Goal: Task Accomplishment & Management: Complete application form

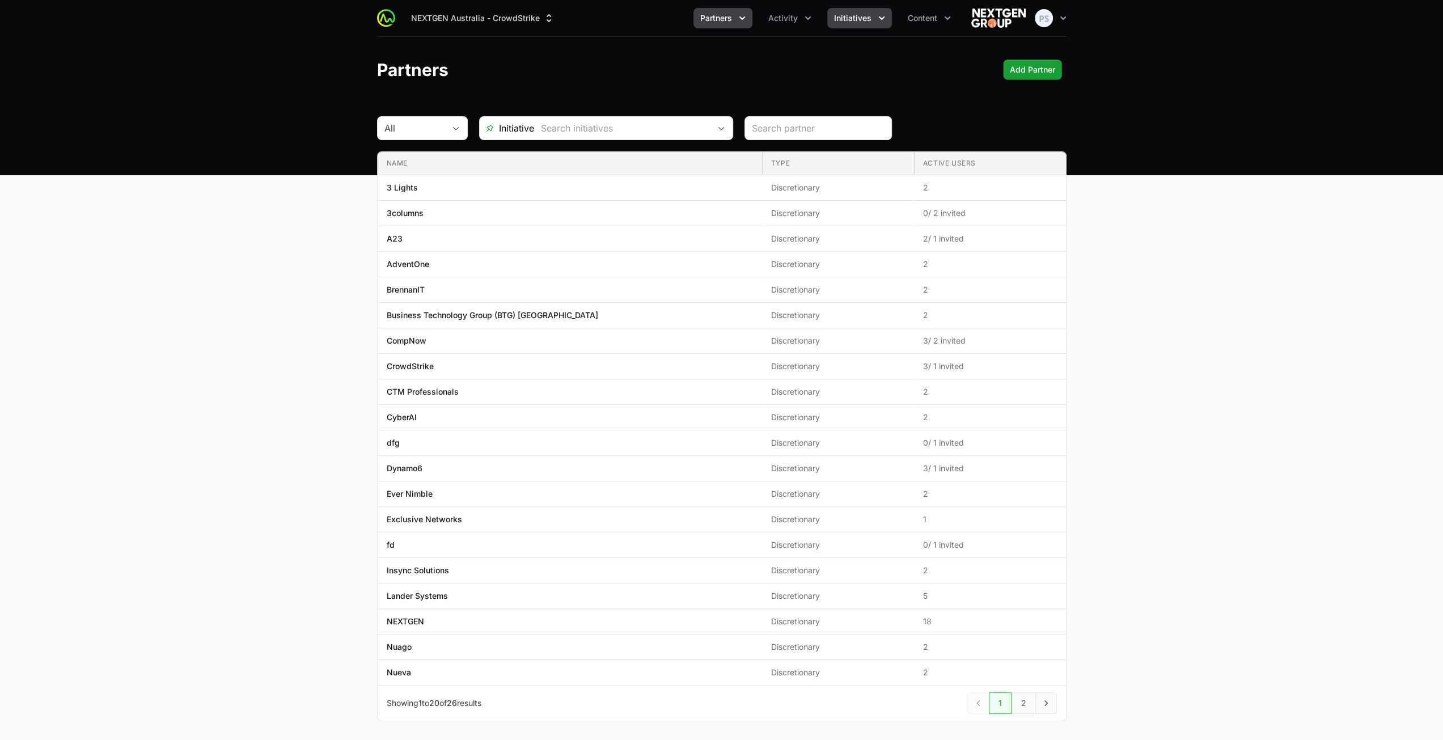
click at [832, 23] on button "Initiatives" at bounding box center [859, 18] width 65 height 20
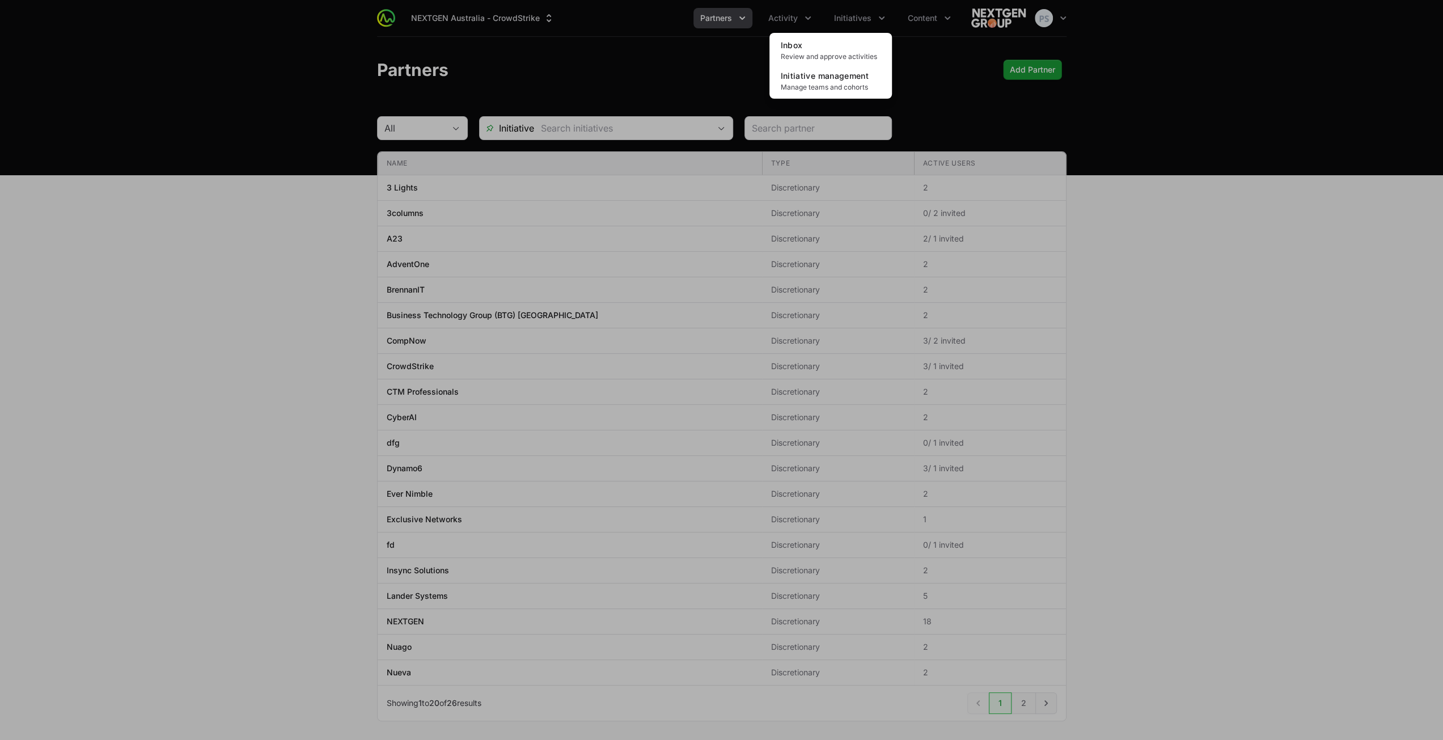
click at [780, 19] on div "Initiatives menu" at bounding box center [721, 370] width 1443 height 740
click at [780, 20] on span "Activity" at bounding box center [782, 17] width 29 height 11
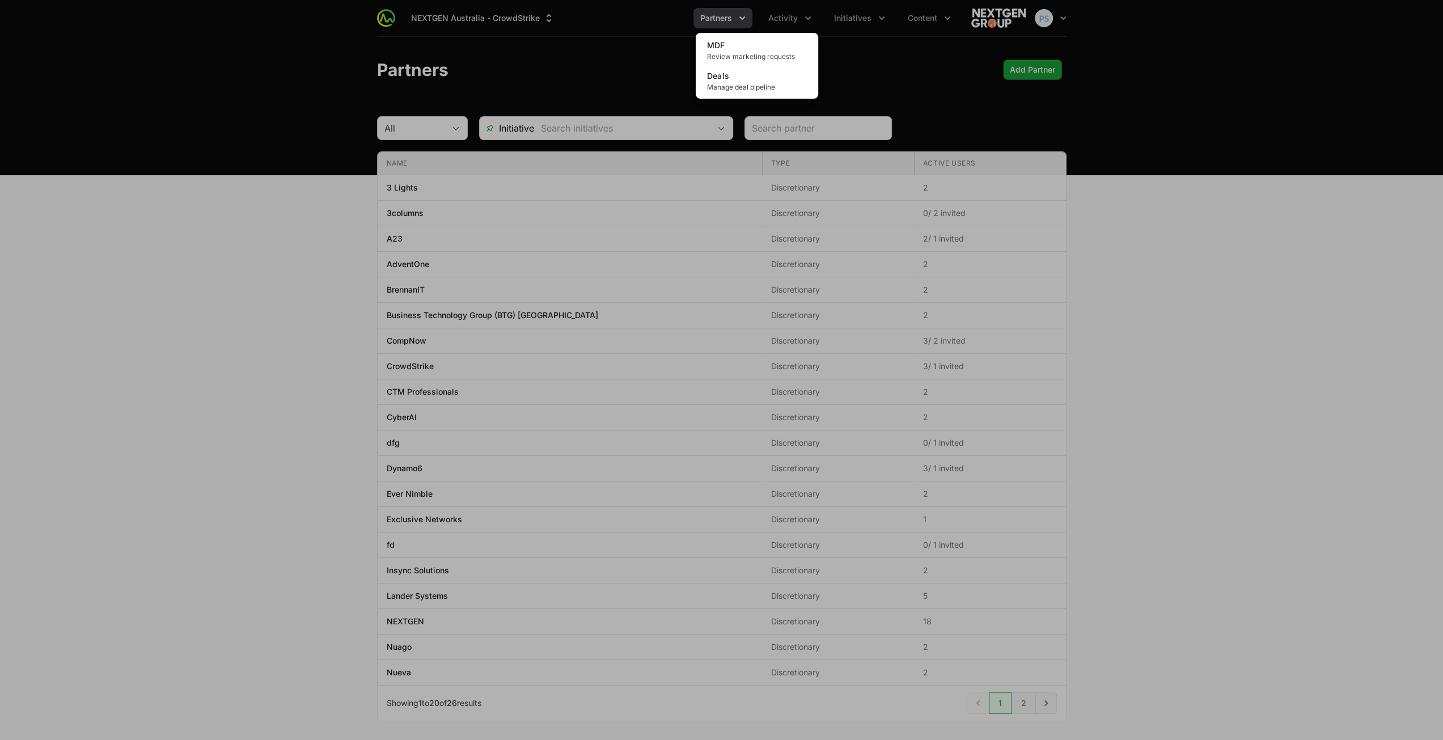
click at [557, 67] on div "Activity menu" at bounding box center [721, 370] width 1443 height 740
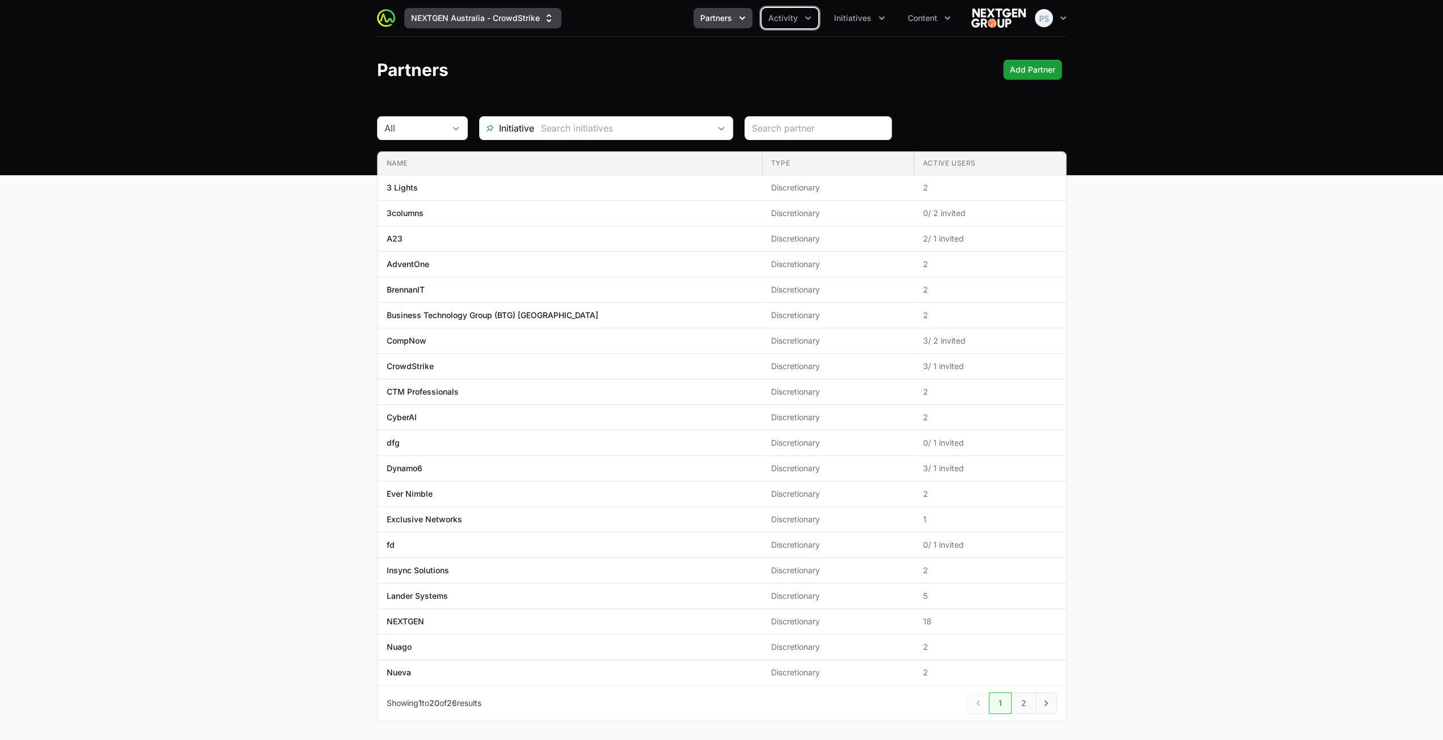
click at [515, 26] on button "NEXTGEN Australia - CrowdStrike" at bounding box center [482, 18] width 157 height 20
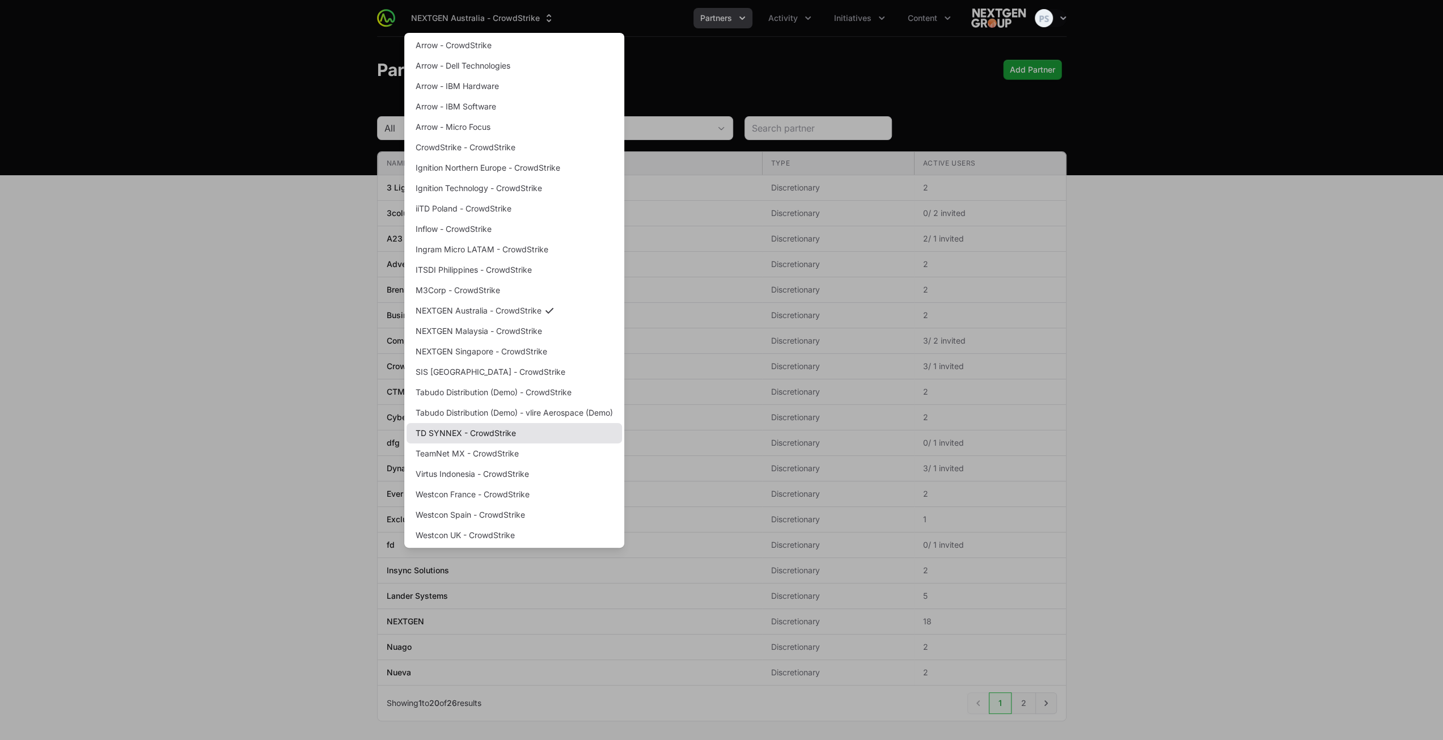
click at [472, 434] on link "TD SYNNEX - CrowdStrike" at bounding box center [514, 433] width 215 height 20
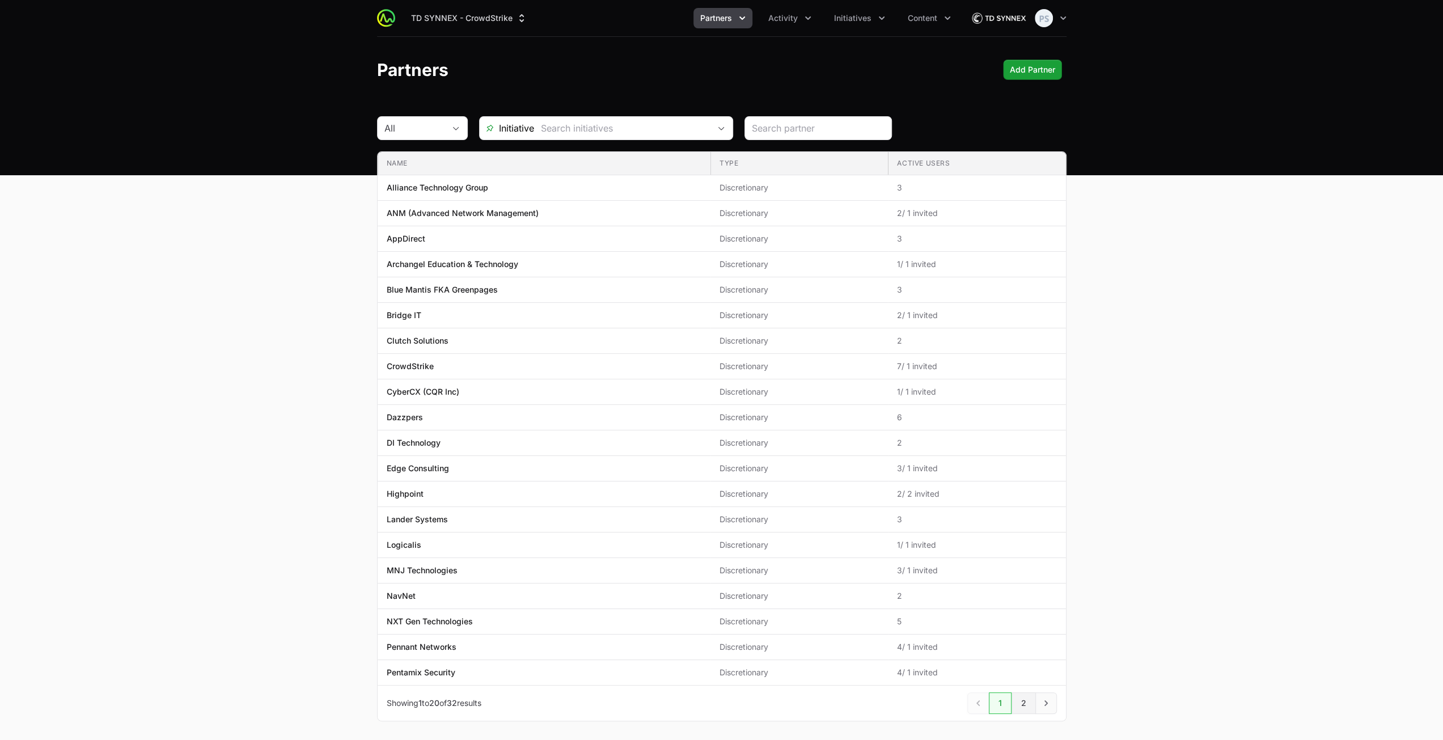
click at [1027, 693] on link "2" at bounding box center [1024, 703] width 24 height 22
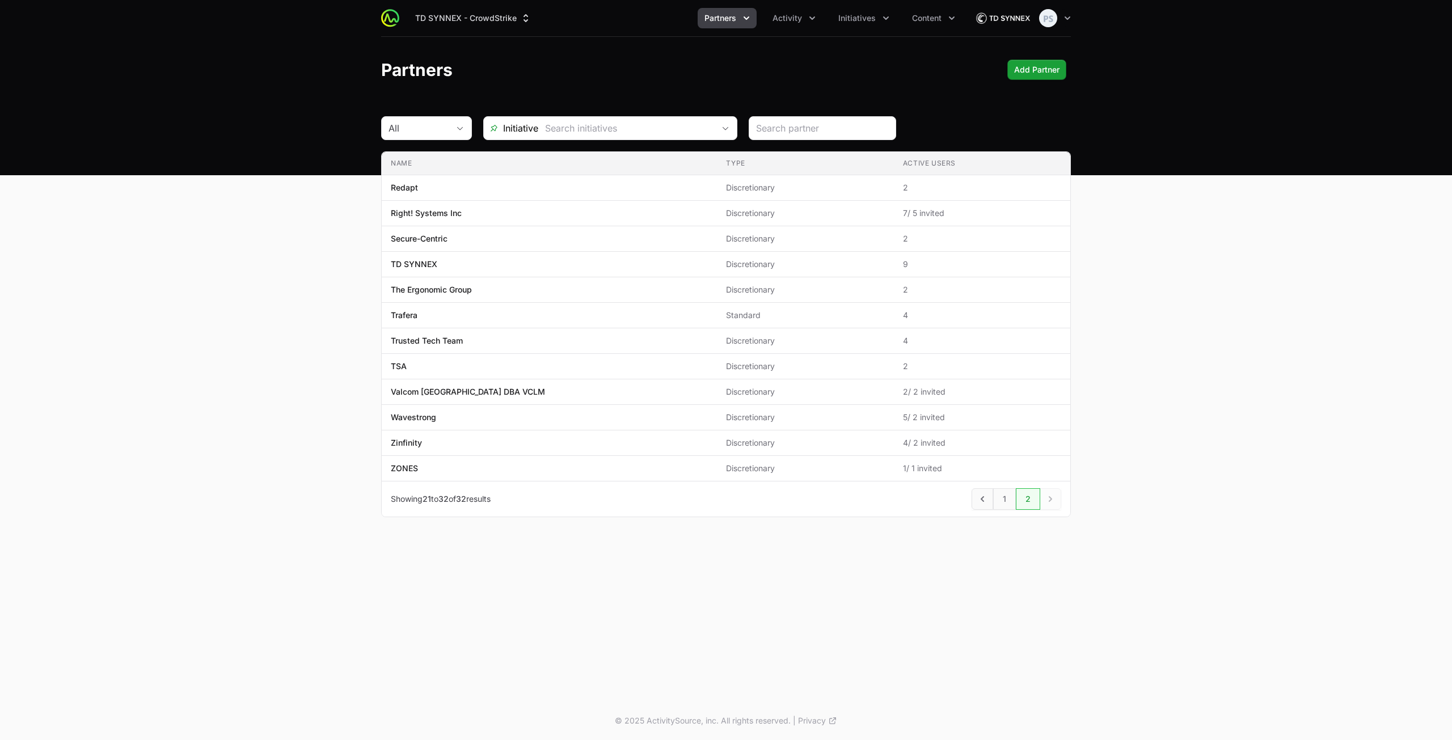
click at [874, 29] on div "TD SYNNEX - CrowdStrike Partners Activity Initiatives Content Open user menu Op…" at bounding box center [725, 18] width 689 height 36
click at [871, 23] on span "Initiatives" at bounding box center [856, 17] width 37 height 11
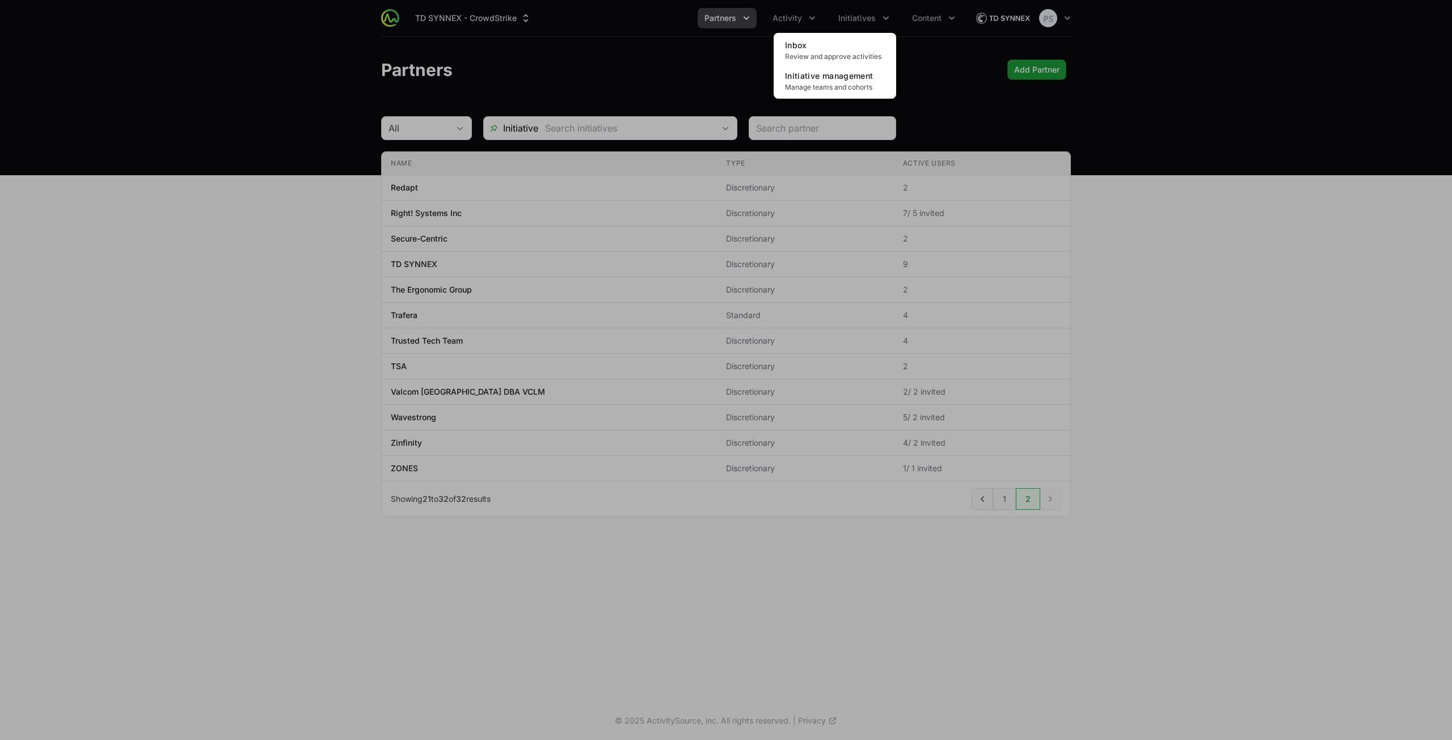
click at [798, 24] on div "Initiatives menu" at bounding box center [726, 370] width 1452 height 740
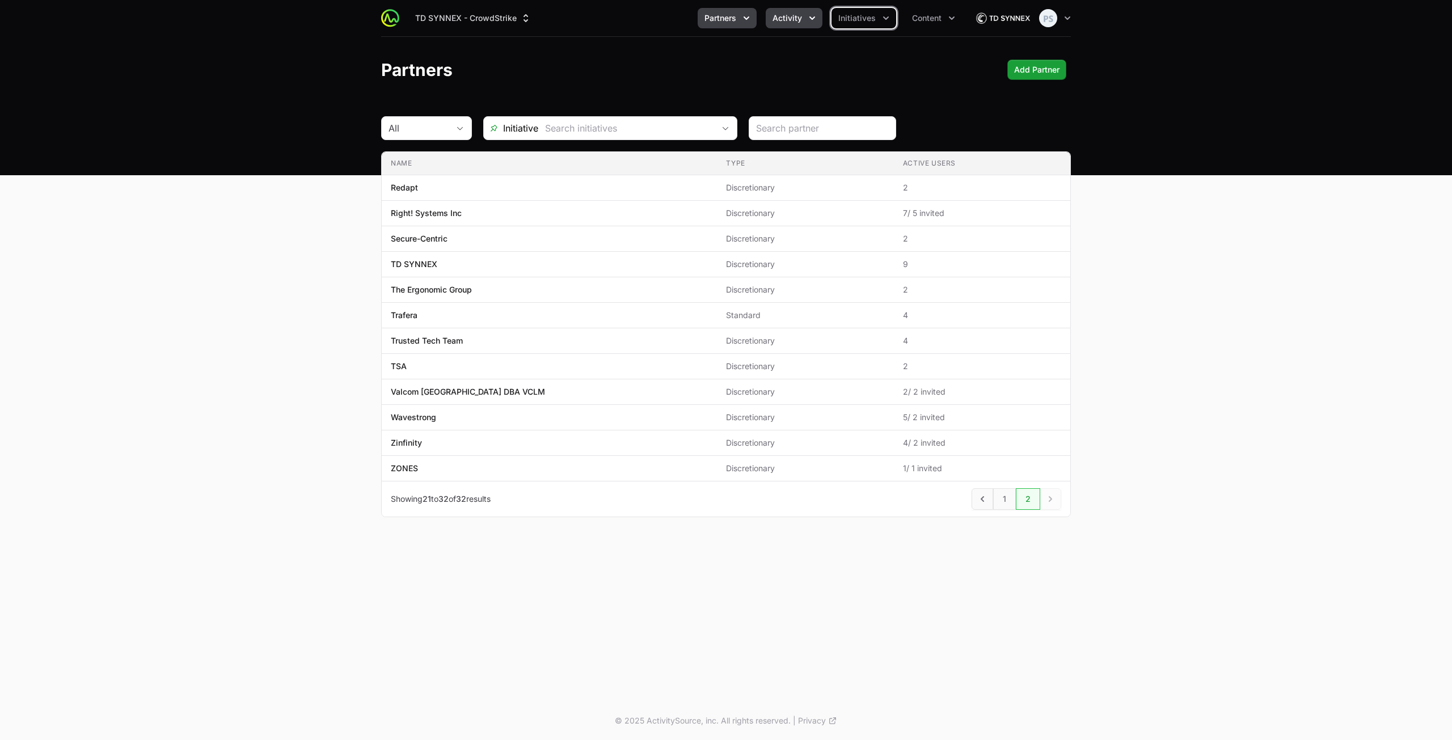
click at [798, 23] on button "Activity" at bounding box center [793, 18] width 57 height 20
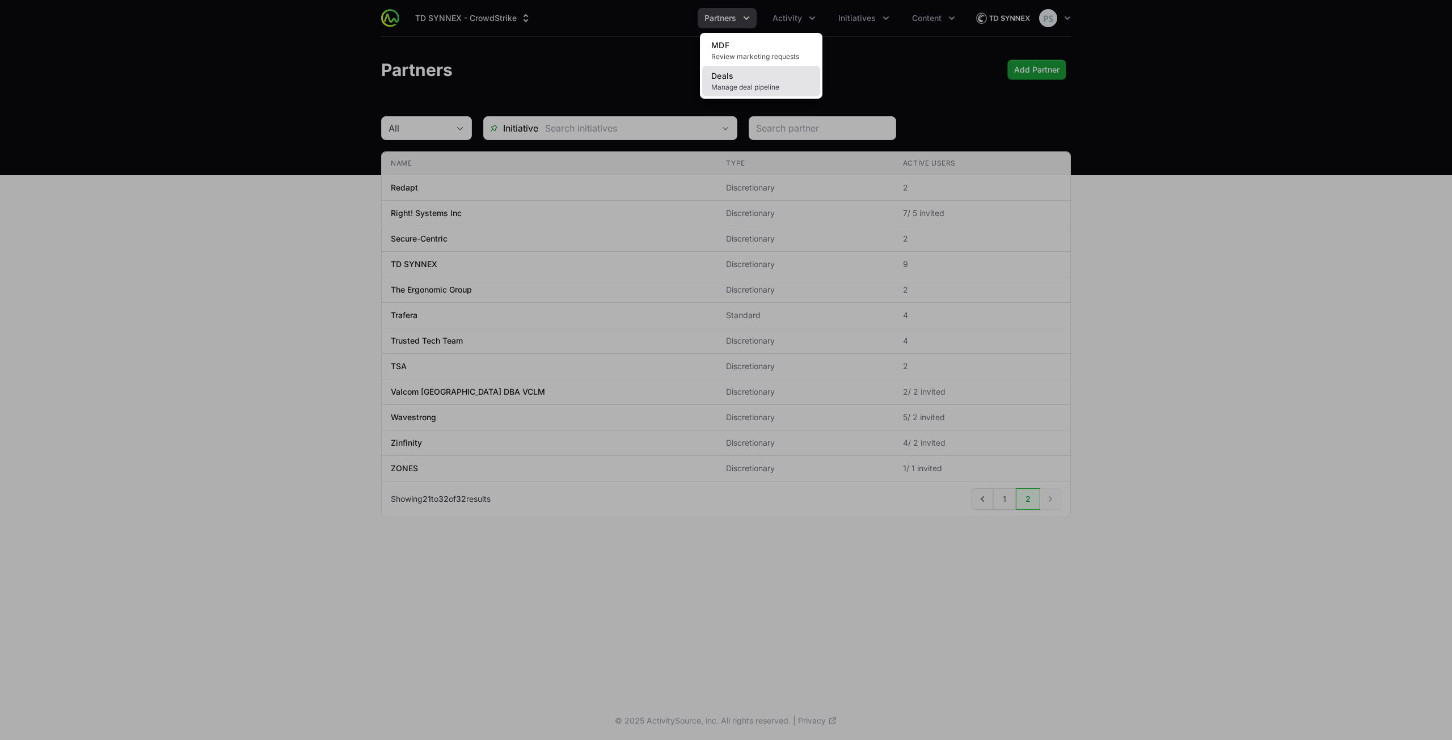
click at [773, 71] on link "Deals Manage deal pipeline" at bounding box center [761, 81] width 118 height 31
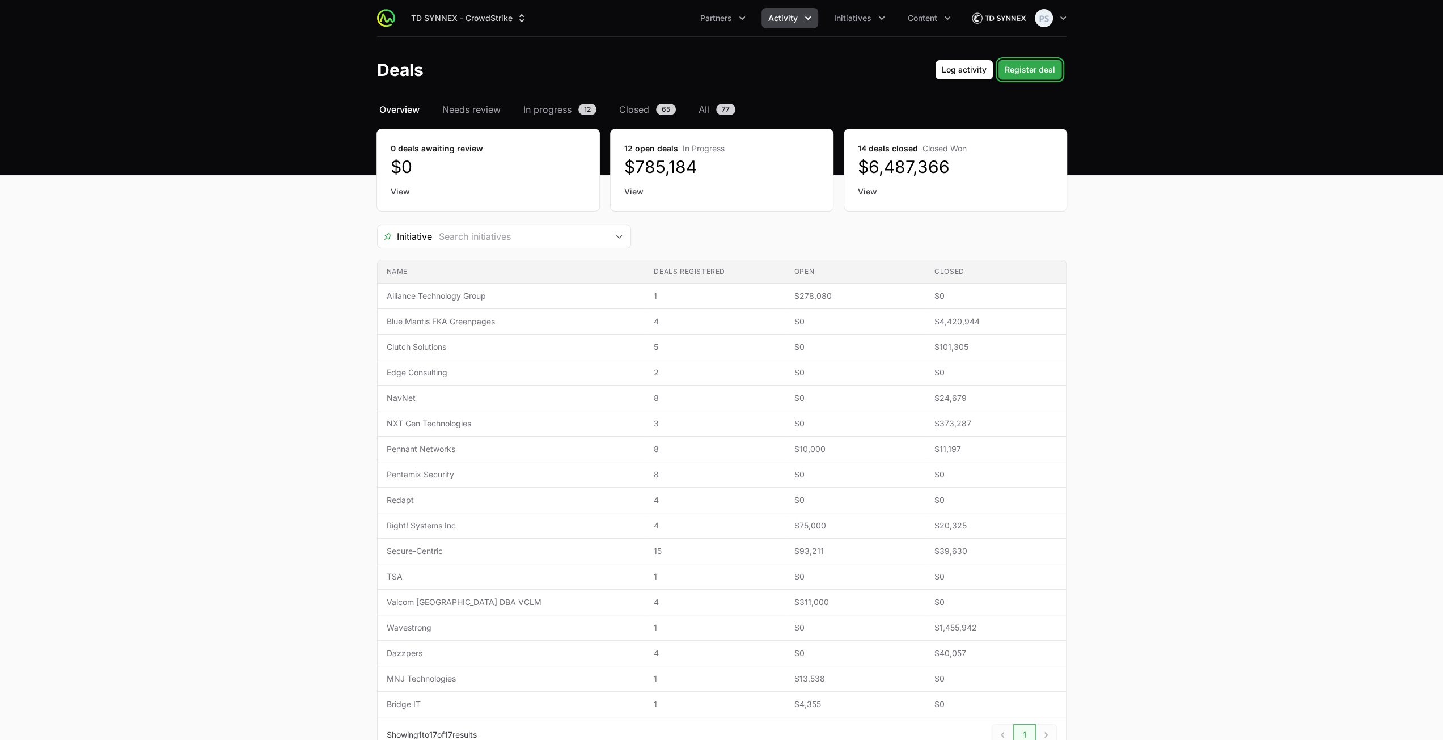
click at [1029, 78] on button "Register deal Register deal" at bounding box center [1030, 70] width 64 height 20
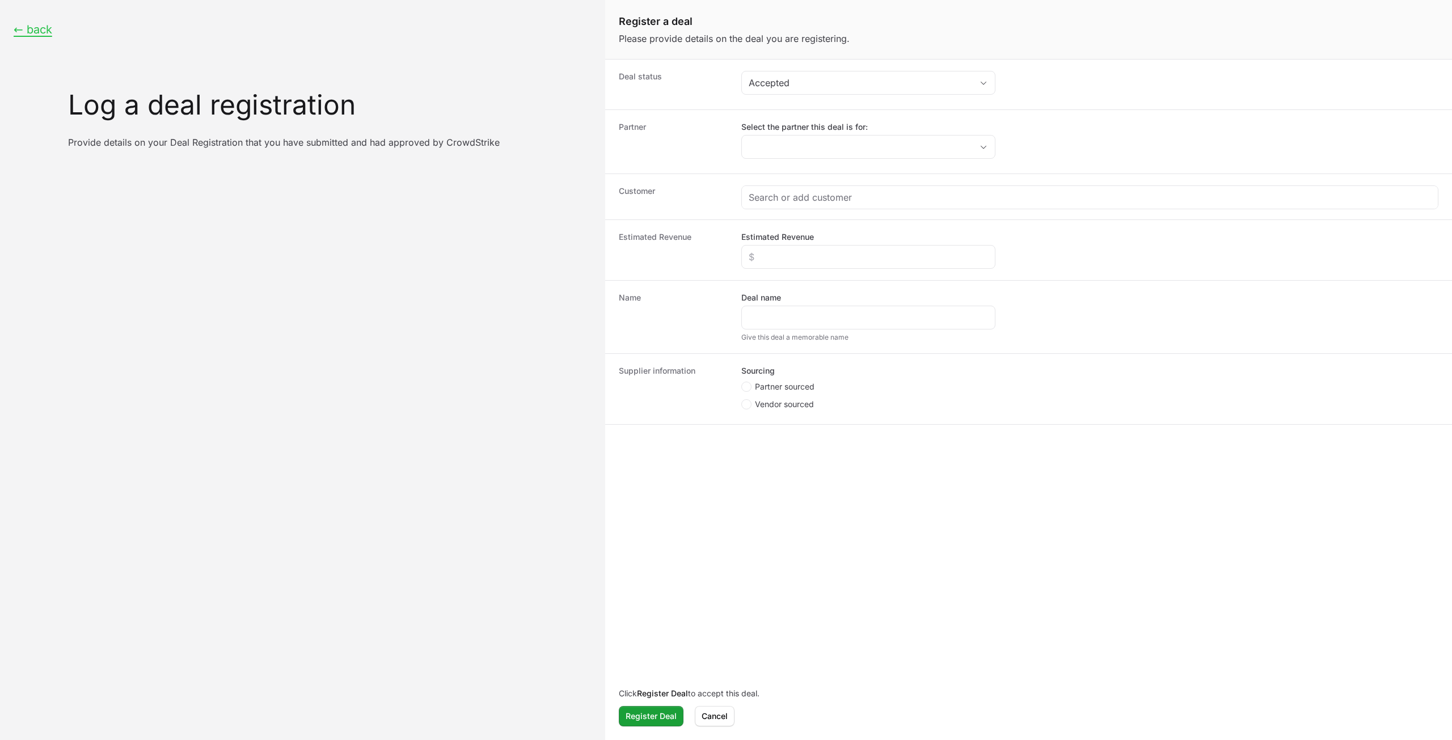
click at [829, 130] on label "Select the partner this deal is for:" at bounding box center [868, 126] width 254 height 11
click at [829, 136] on input "Select the partner this deal is for:" at bounding box center [857, 147] width 230 height 23
click at [823, 167] on li "Trusted Tech Team" at bounding box center [868, 172] width 252 height 23
type input "Trusted Tech Team"
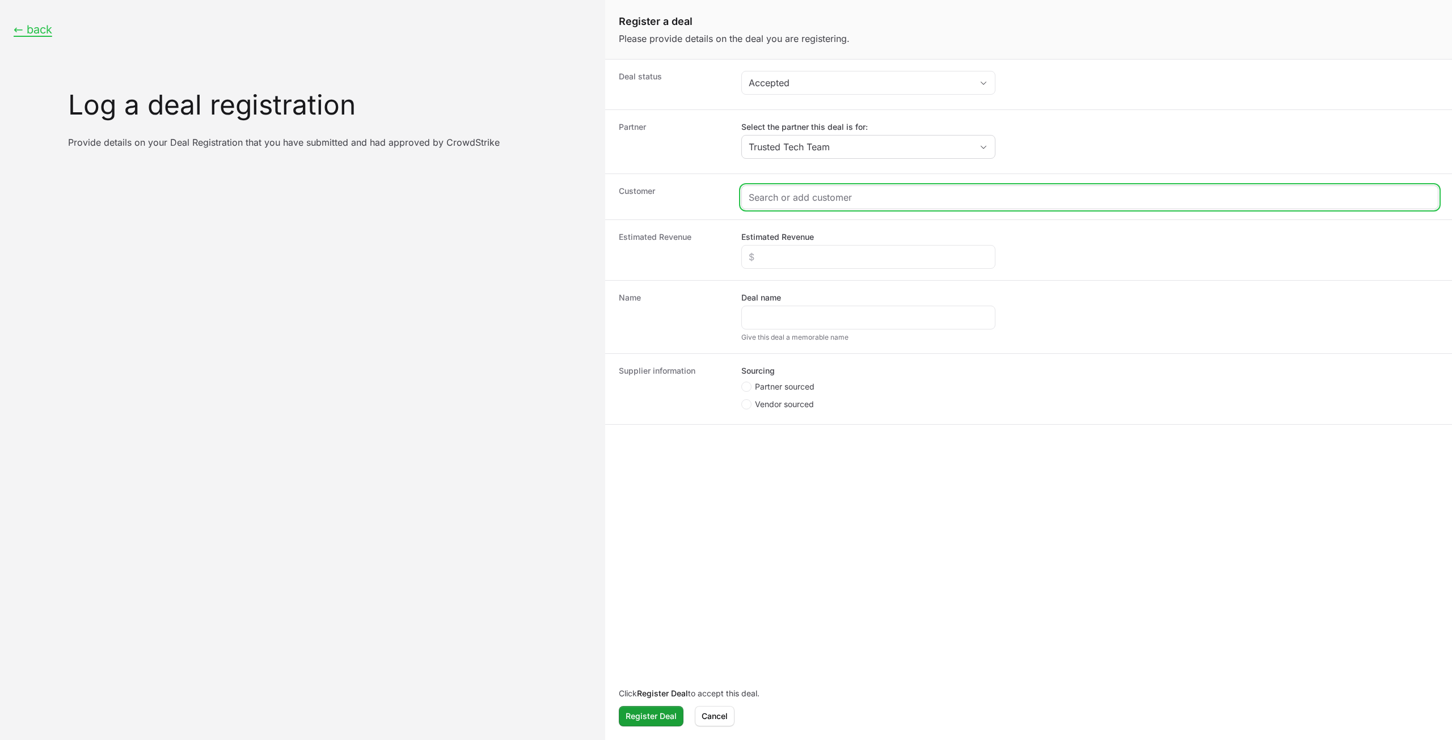
click at [810, 191] on input "Create activity form" at bounding box center [1089, 198] width 682 height 14
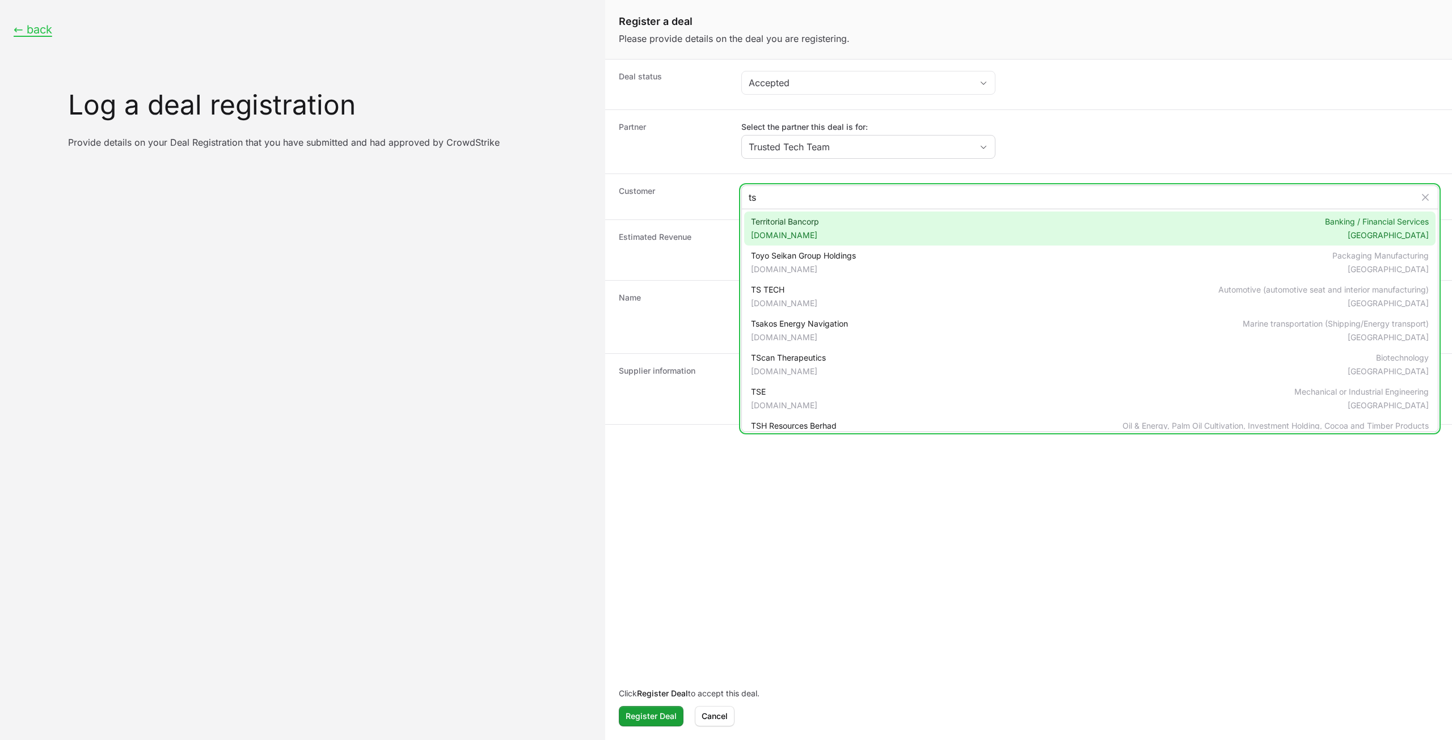
type input "ts"
click at [820, 227] on div "Territorial Bancorp tsbhawaii.bank Banking / Financial Services United States" at bounding box center [1089, 228] width 691 height 34
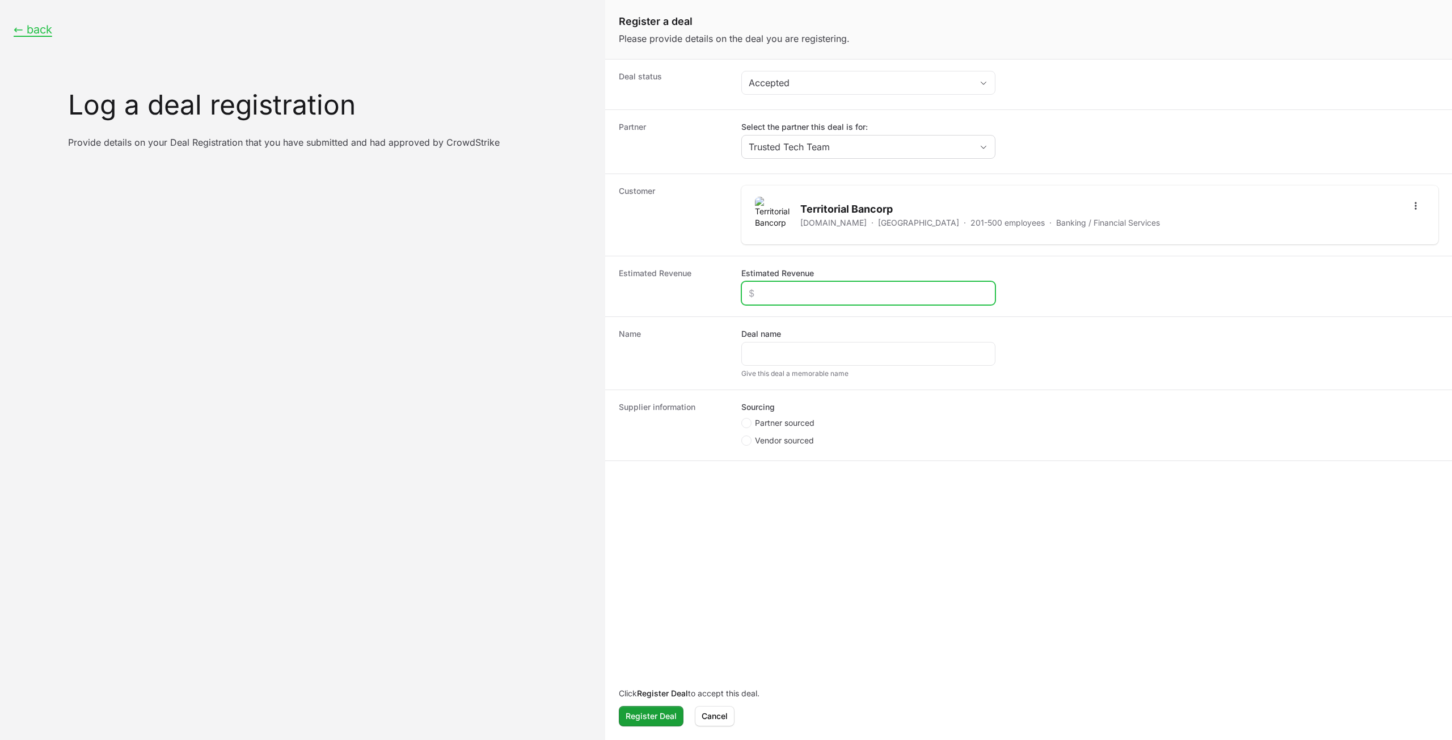
click at [796, 290] on input "Estimated Revenue" at bounding box center [867, 293] width 239 height 14
type input "$234"
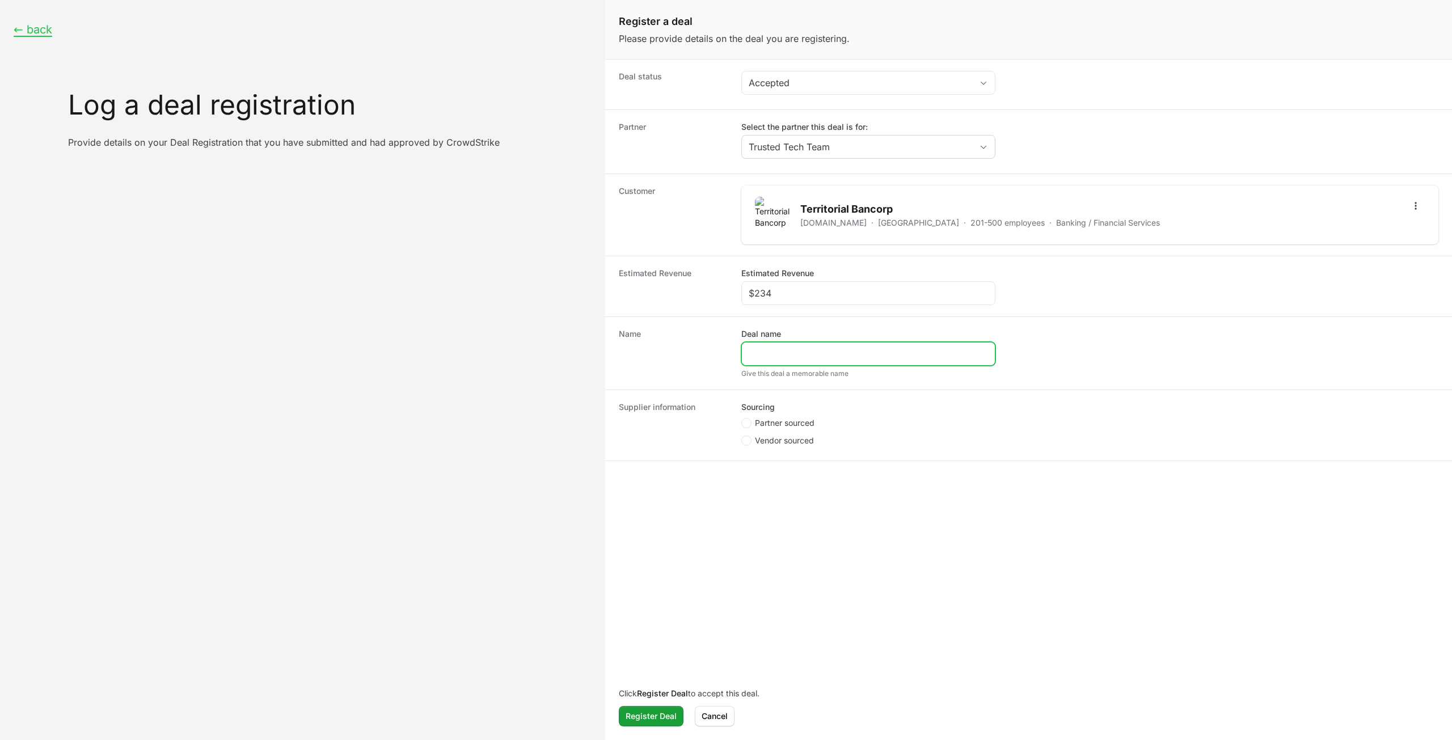
click at [781, 347] on input "Deal name" at bounding box center [867, 354] width 239 height 14
type input "asd"
click at [776, 460] on form "Deal status Accepted Partner Select the partner this deal is for: Trusted Tech …" at bounding box center [1028, 398] width 847 height 679
click at [777, 422] on span "Partner sourced" at bounding box center [785, 422] width 60 height 11
click at [742, 419] on input "Partner sourced" at bounding box center [741, 418] width 1 height 1
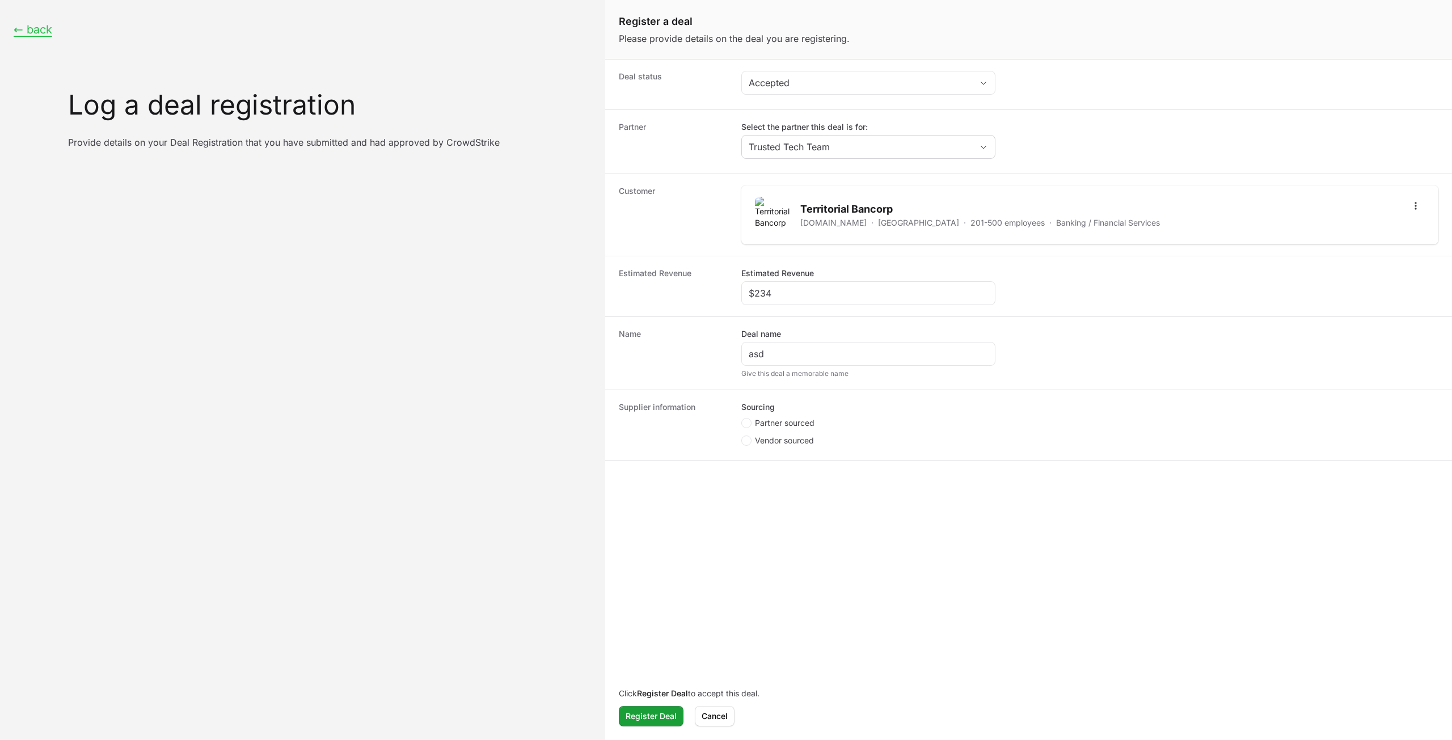
radio input "true"
click at [773, 485] on input "Deal registration code" at bounding box center [867, 484] width 239 height 14
type input "asd"
click at [663, 715] on span "Register Deal" at bounding box center [650, 716] width 51 height 14
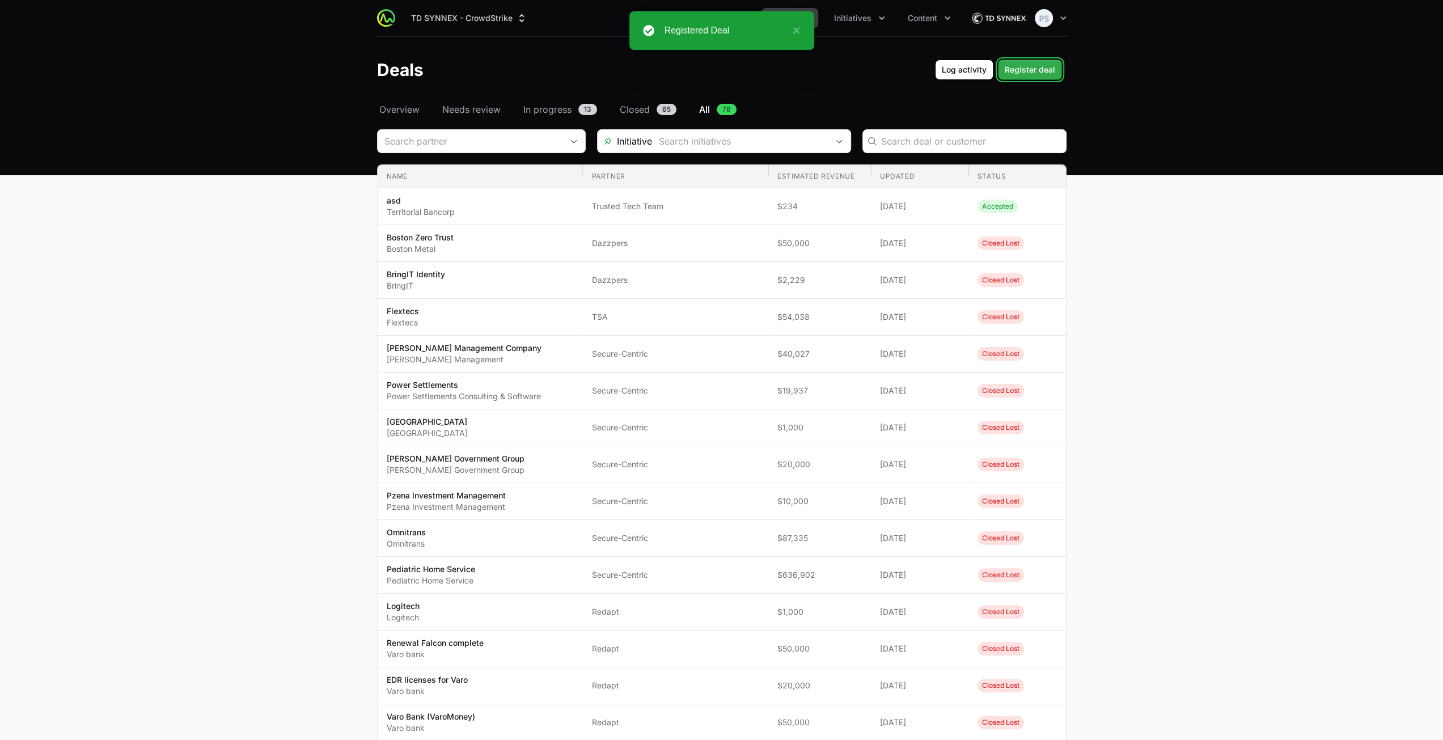
click at [1014, 75] on span "Register deal" at bounding box center [1030, 70] width 50 height 14
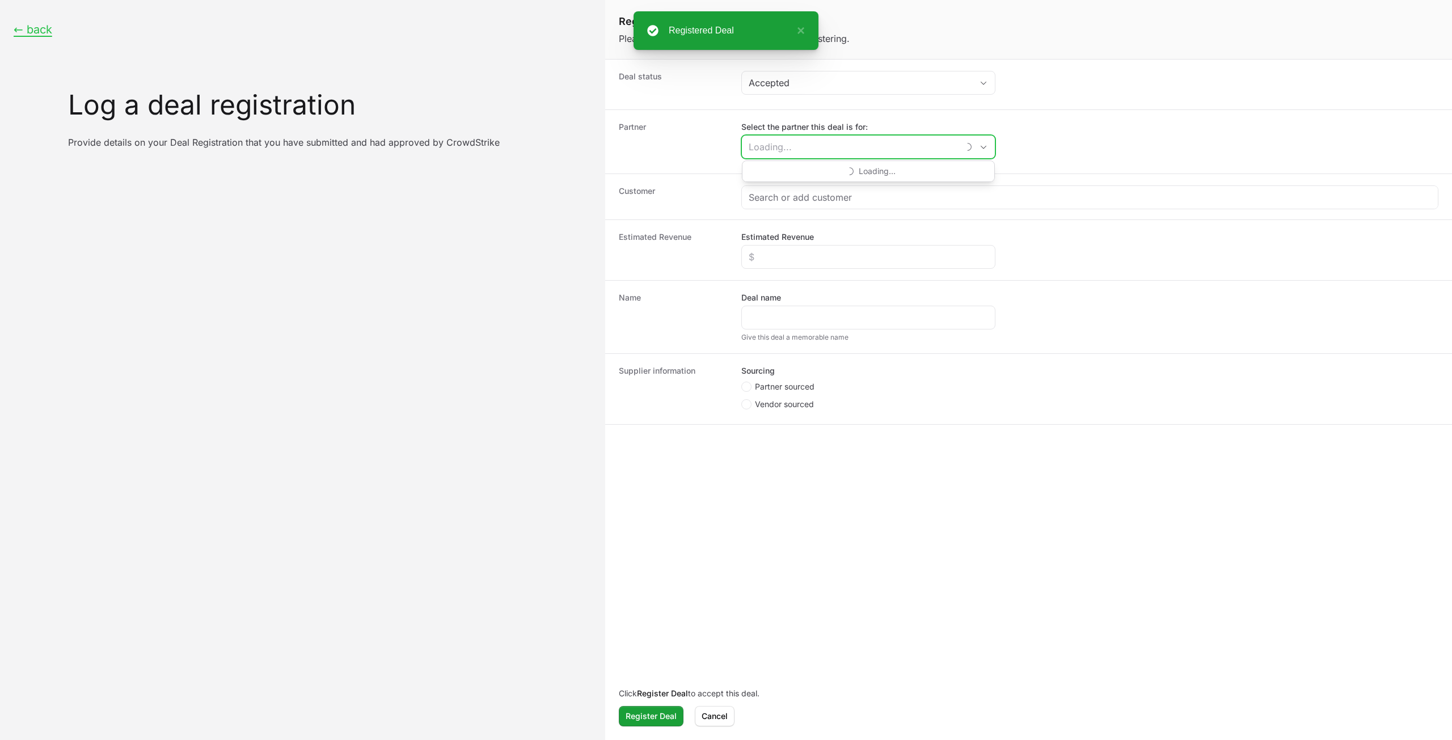
click at [823, 151] on input "Select the partner this deal is for:" at bounding box center [850, 147] width 217 height 23
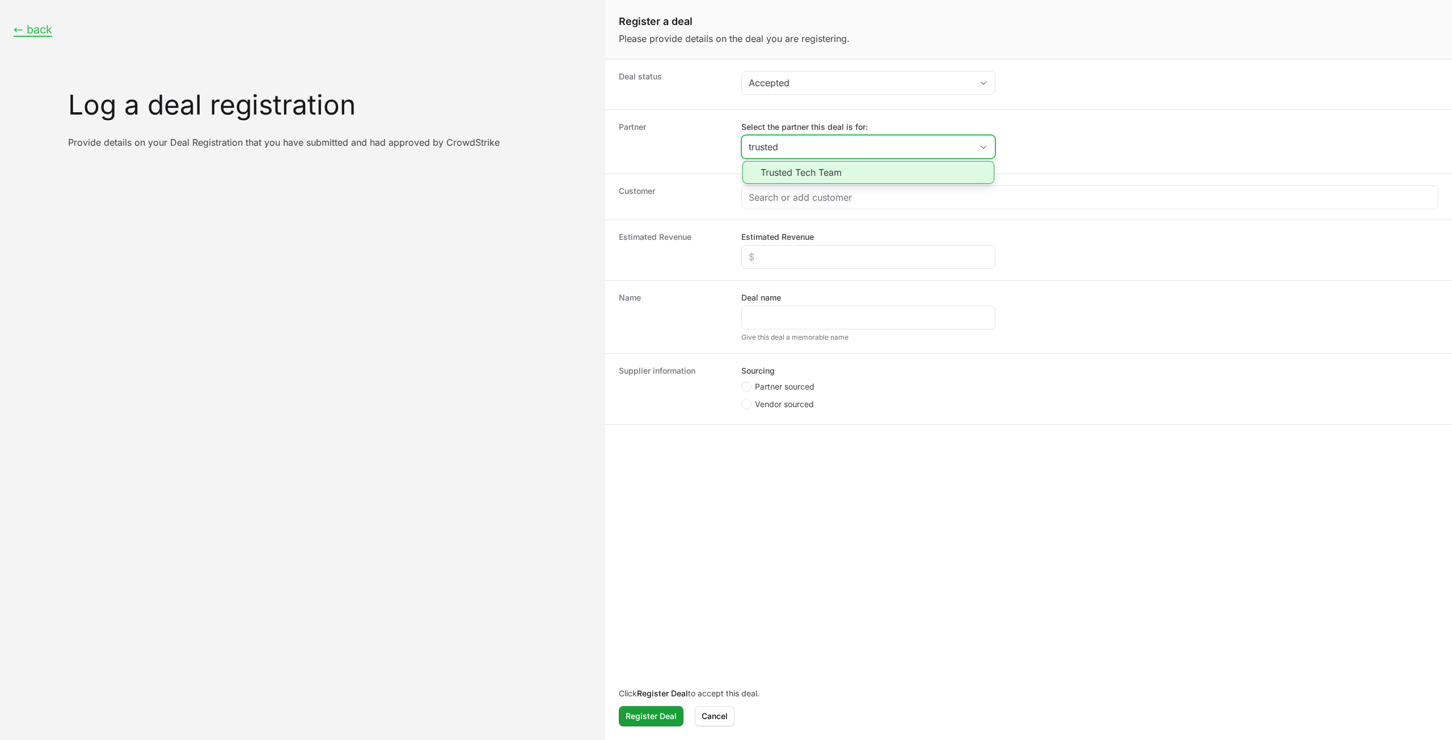
click at [857, 168] on li "Trusted Tech Team" at bounding box center [868, 172] width 252 height 23
type input "Trusted Tech Team"
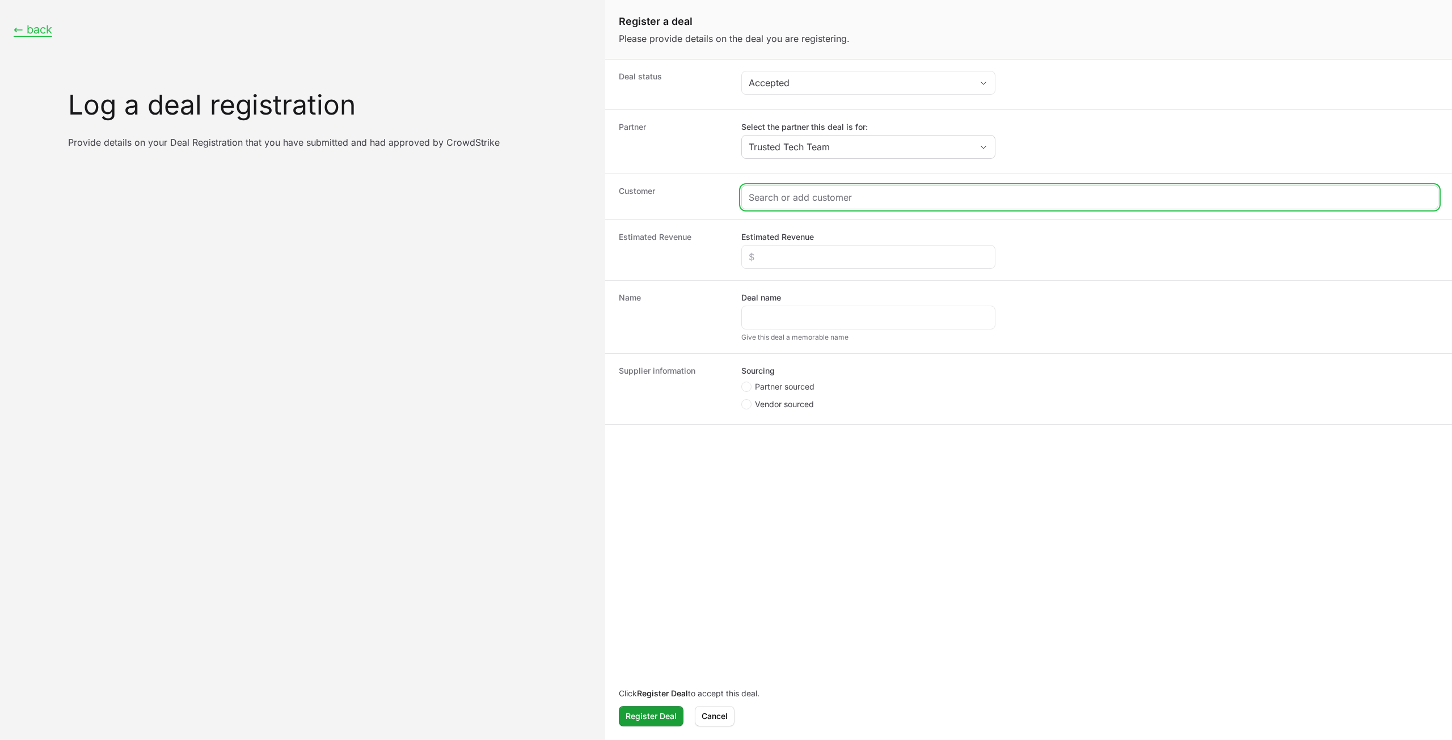
click at [843, 201] on input "Create activity form" at bounding box center [1089, 198] width 682 height 14
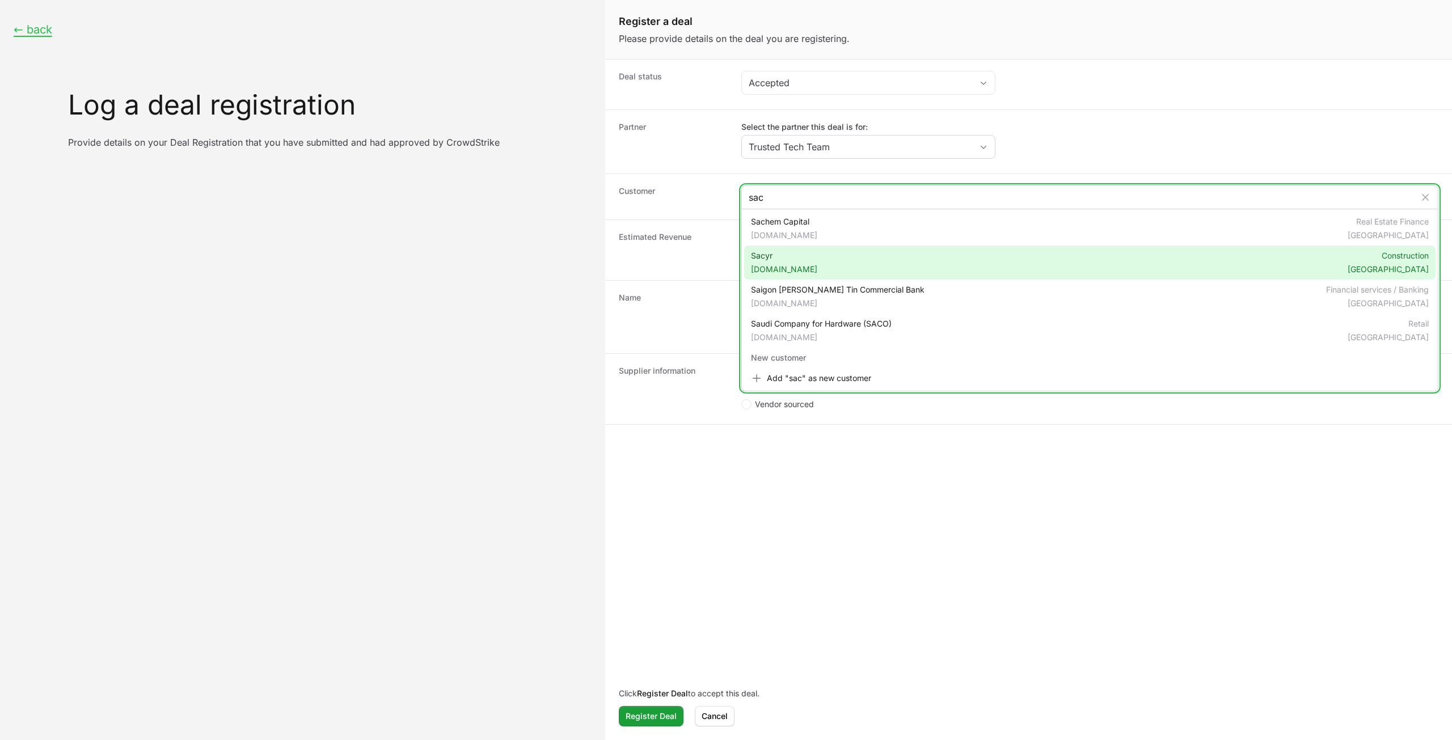
type input "sac"
click at [853, 261] on div "Sacyr sacyr.com Construction Spain" at bounding box center [1089, 263] width 691 height 34
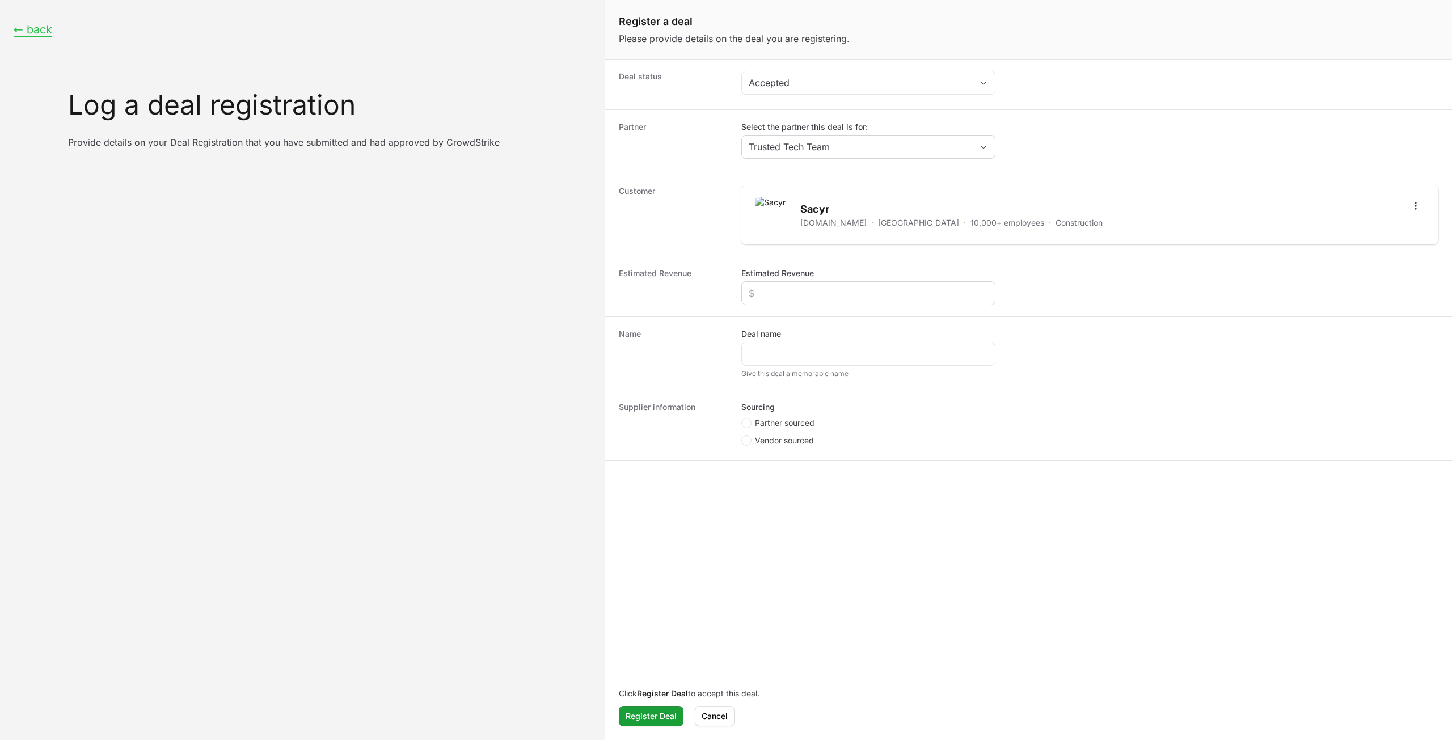
click at [841, 281] on div "Create activity form" at bounding box center [868, 293] width 254 height 24
drag, startPoint x: 837, startPoint y: 281, endPoint x: 822, endPoint y: 298, distance: 23.3
click at [837, 281] on div "Create activity form" at bounding box center [868, 293] width 254 height 24
click at [816, 293] on input "Estimated Revenue" at bounding box center [867, 293] width 239 height 14
type input "$423"
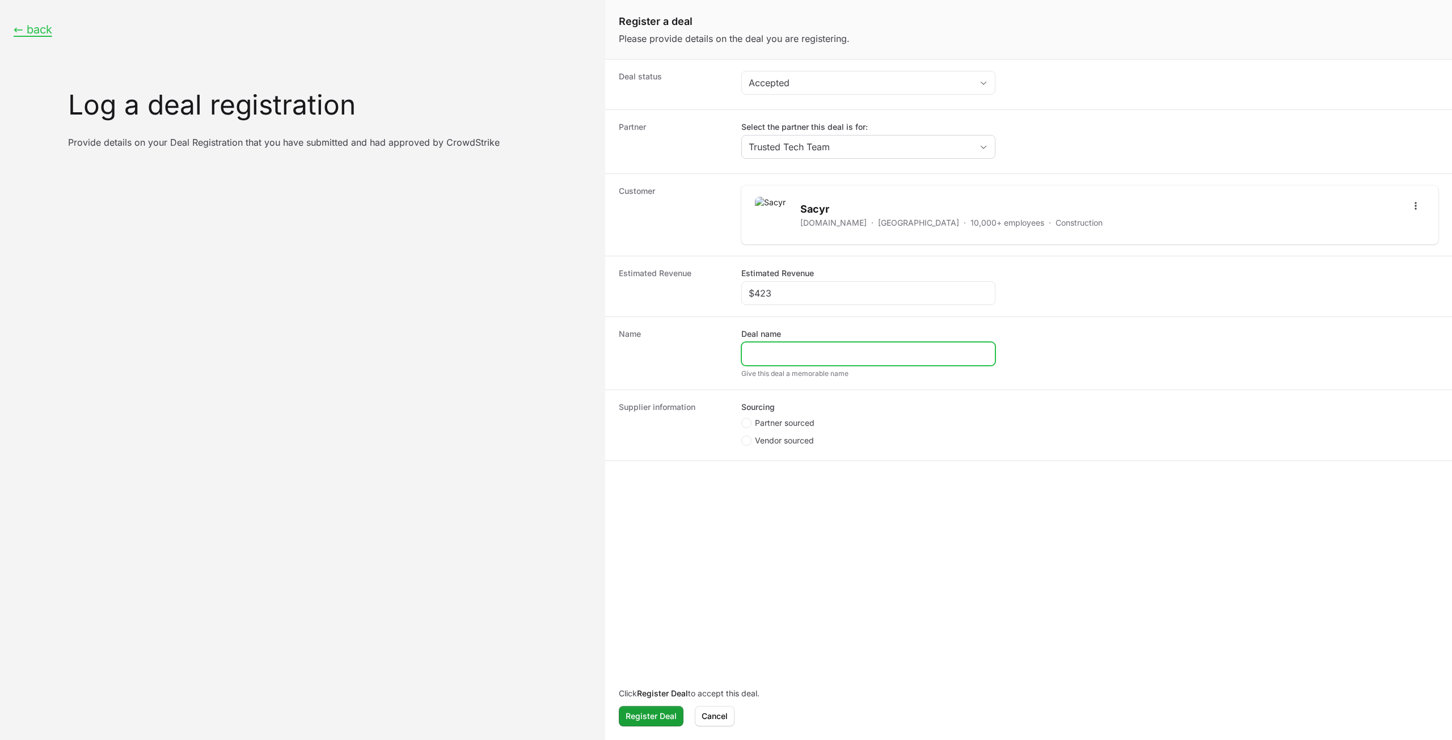
click at [806, 352] on input "Deal name" at bounding box center [867, 354] width 239 height 14
type input "assd"
drag, startPoint x: 780, startPoint y: 432, endPoint x: 781, endPoint y: 445, distance: 13.1
click at [780, 433] on ul "Partner sourced Vendor sourced" at bounding box center [868, 433] width 254 height 32
click at [788, 441] on span "Vendor sourced" at bounding box center [784, 440] width 59 height 11
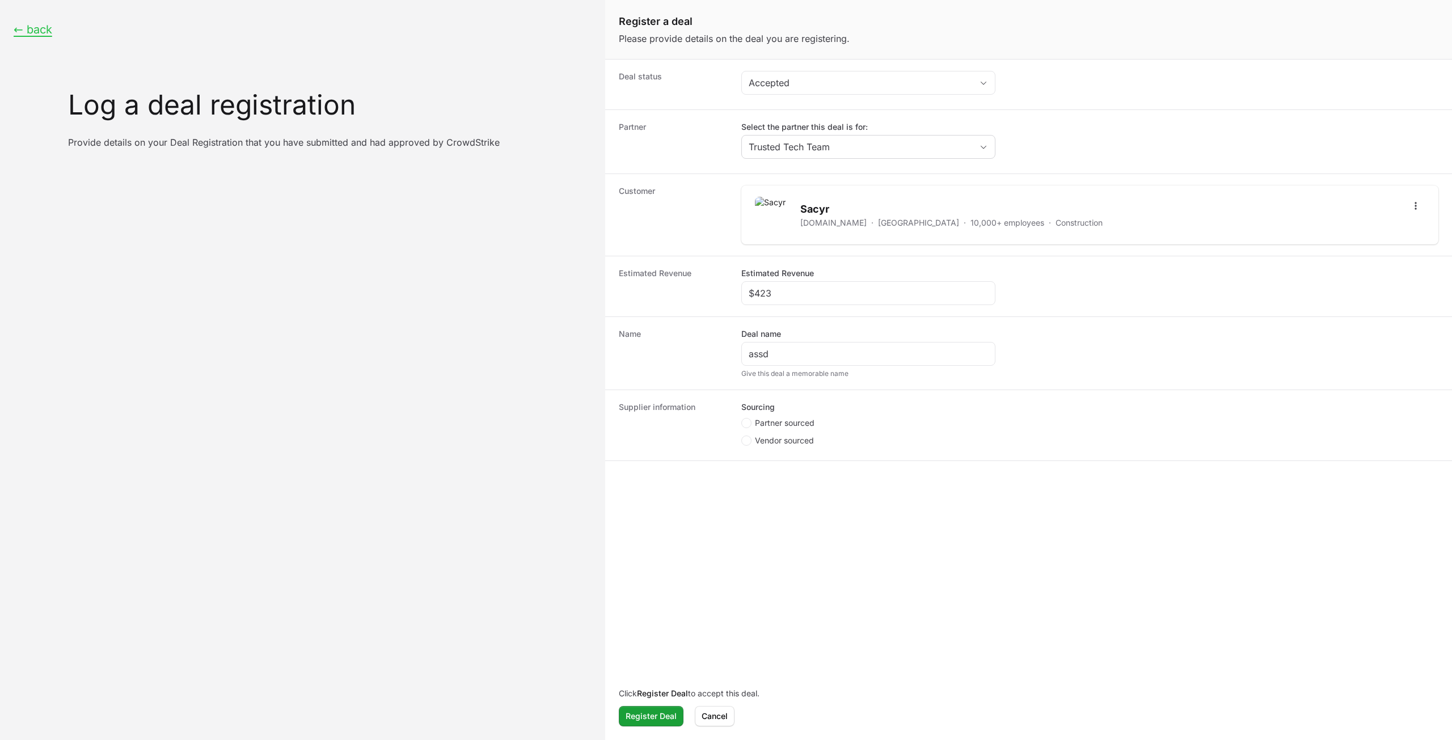
click at [742, 437] on input "Vendor sourced" at bounding box center [741, 435] width 1 height 1
radio input "true"
drag, startPoint x: 792, startPoint y: 470, endPoint x: 792, endPoint y: 485, distance: 14.8
click at [792, 478] on div "Crowdstrike Opportunity ID" at bounding box center [868, 476] width 254 height 37
click at [792, 484] on input "Crowdstrike Opportunity ID" at bounding box center [867, 484] width 239 height 14
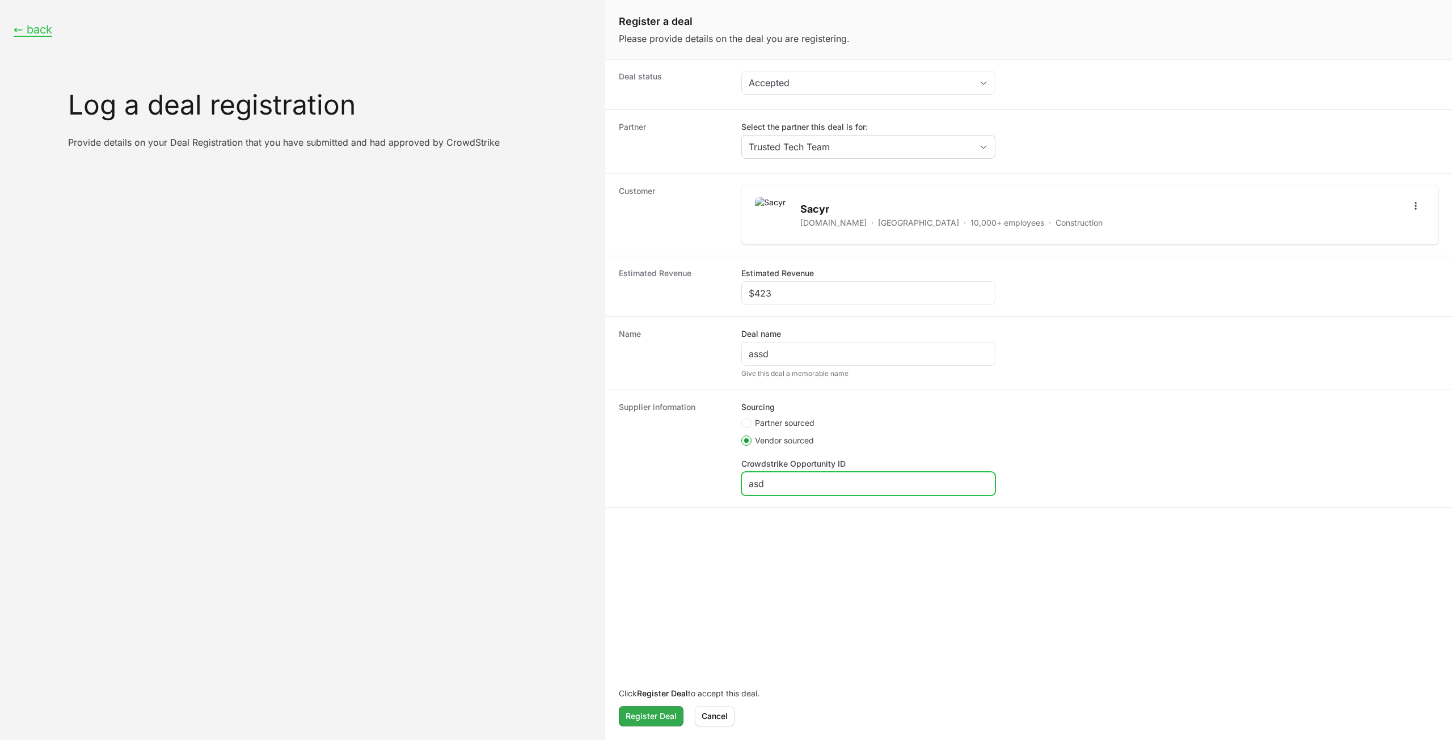
type input "asd"
click at [658, 718] on span "Register Deal" at bounding box center [650, 716] width 51 height 14
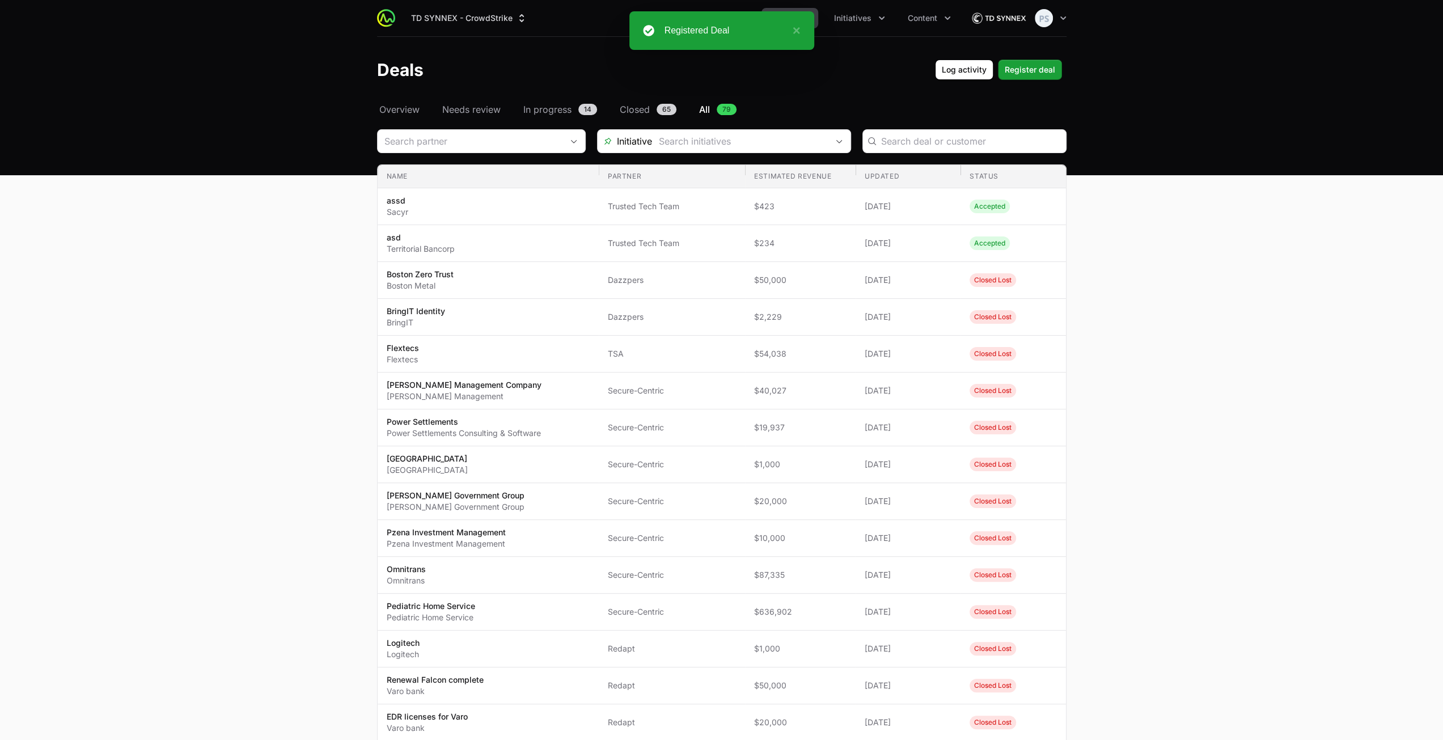
click at [1068, 70] on div "Deals Log activity Log activity Register deal Register deal" at bounding box center [722, 70] width 726 height 20
click at [1044, 77] on button "Register deal Register deal" at bounding box center [1030, 70] width 64 height 20
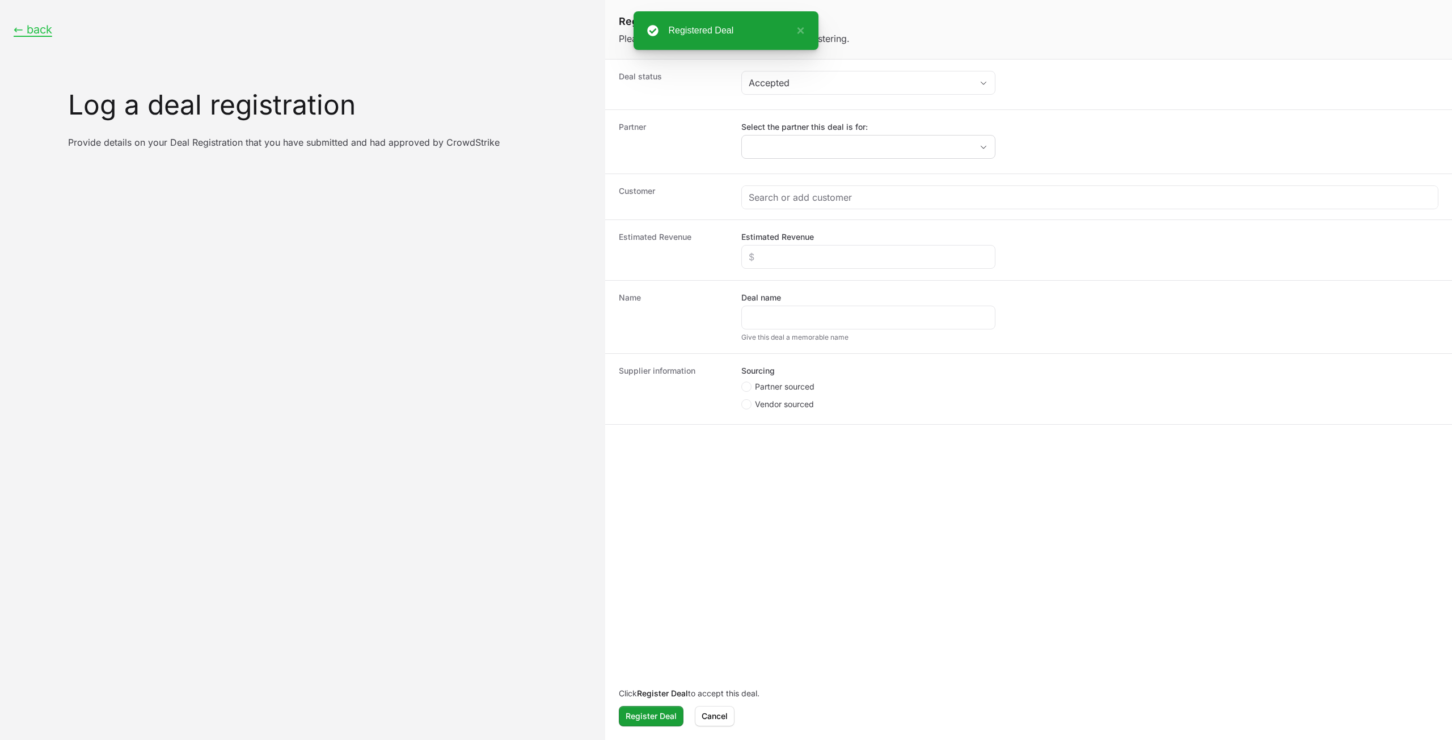
click at [840, 134] on div "Select the partner this deal is for:" at bounding box center [868, 139] width 254 height 37
click at [837, 143] on input "Select the partner this deal is for:" at bounding box center [857, 147] width 230 height 23
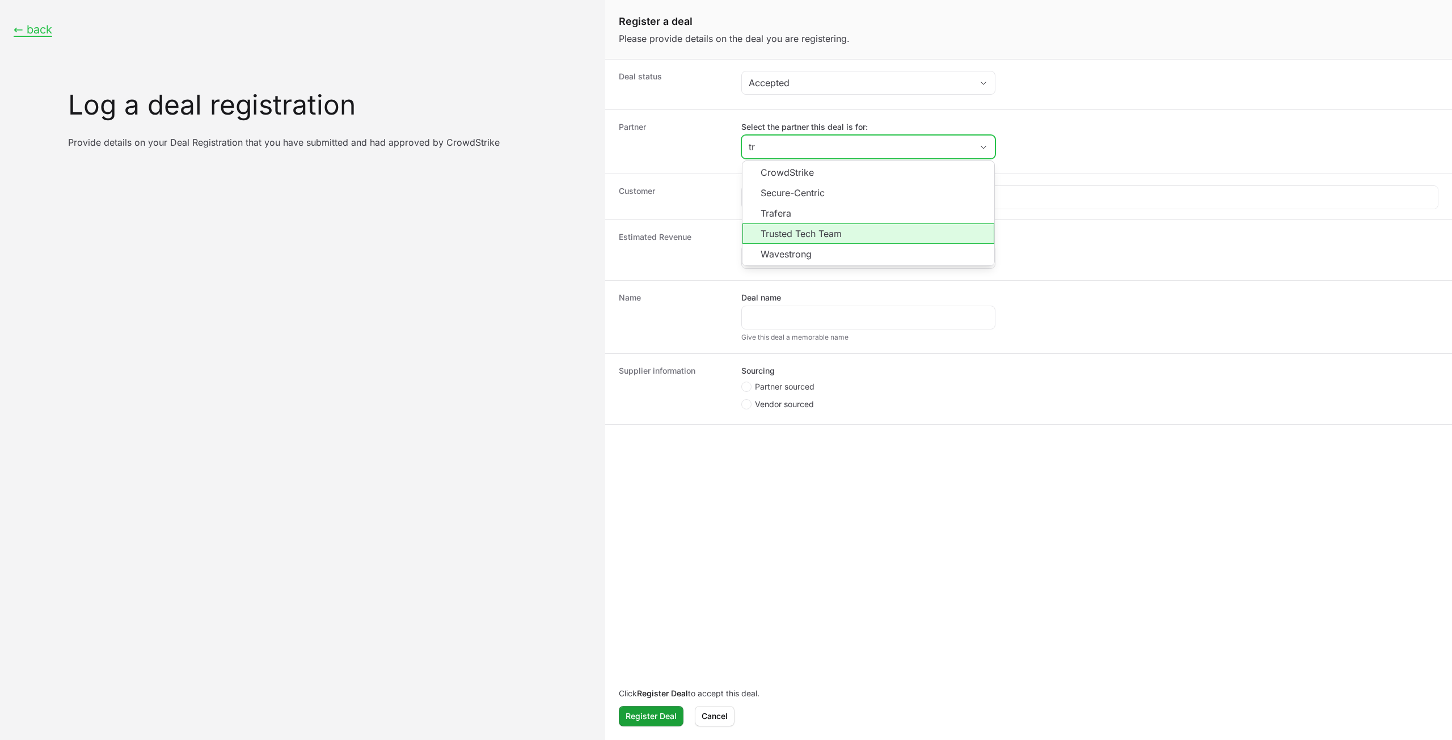
click at [827, 238] on li "Trusted Tech Team" at bounding box center [868, 233] width 252 height 20
type input "Trusted Tech Team"
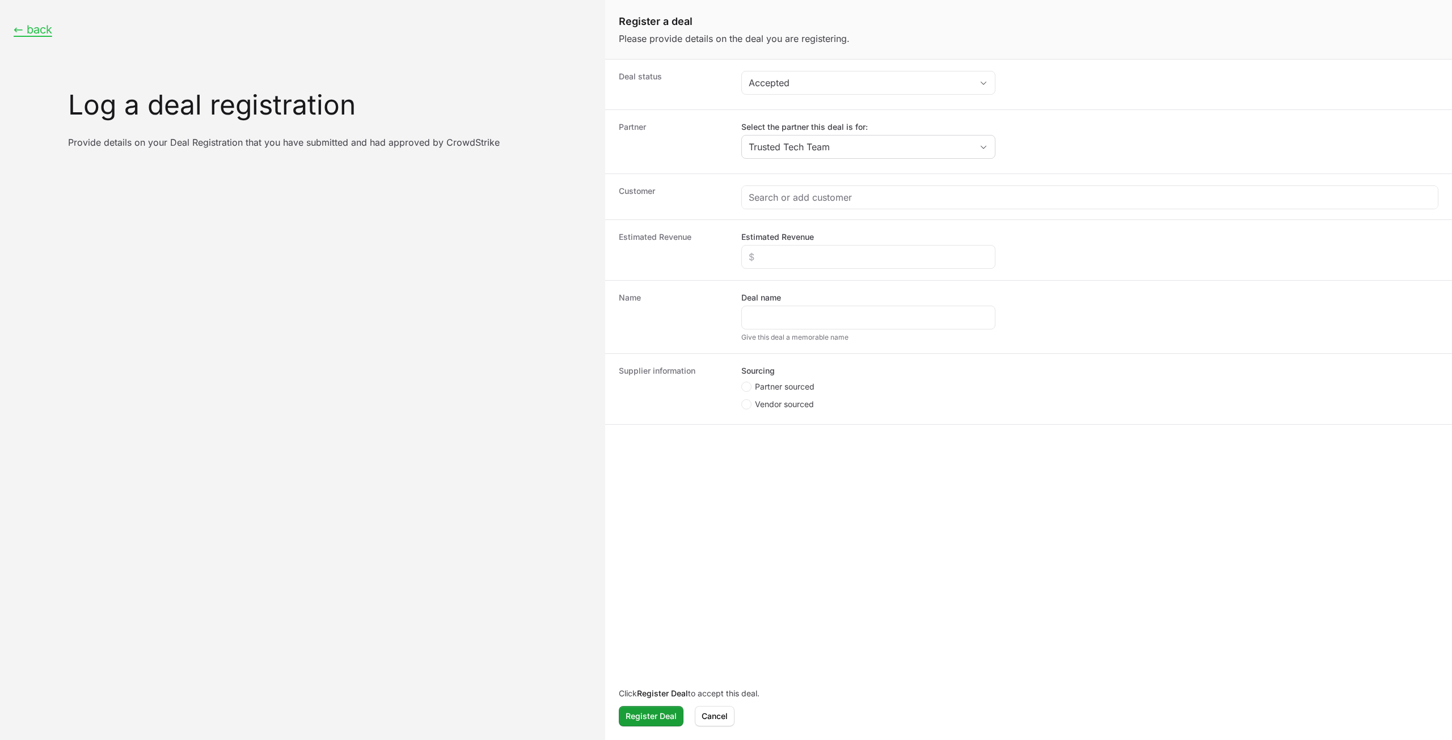
click at [824, 218] on dl "Deal status Accepted Partner Select the partner this deal is for: Trusted Tech …" at bounding box center [1028, 242] width 847 height 365
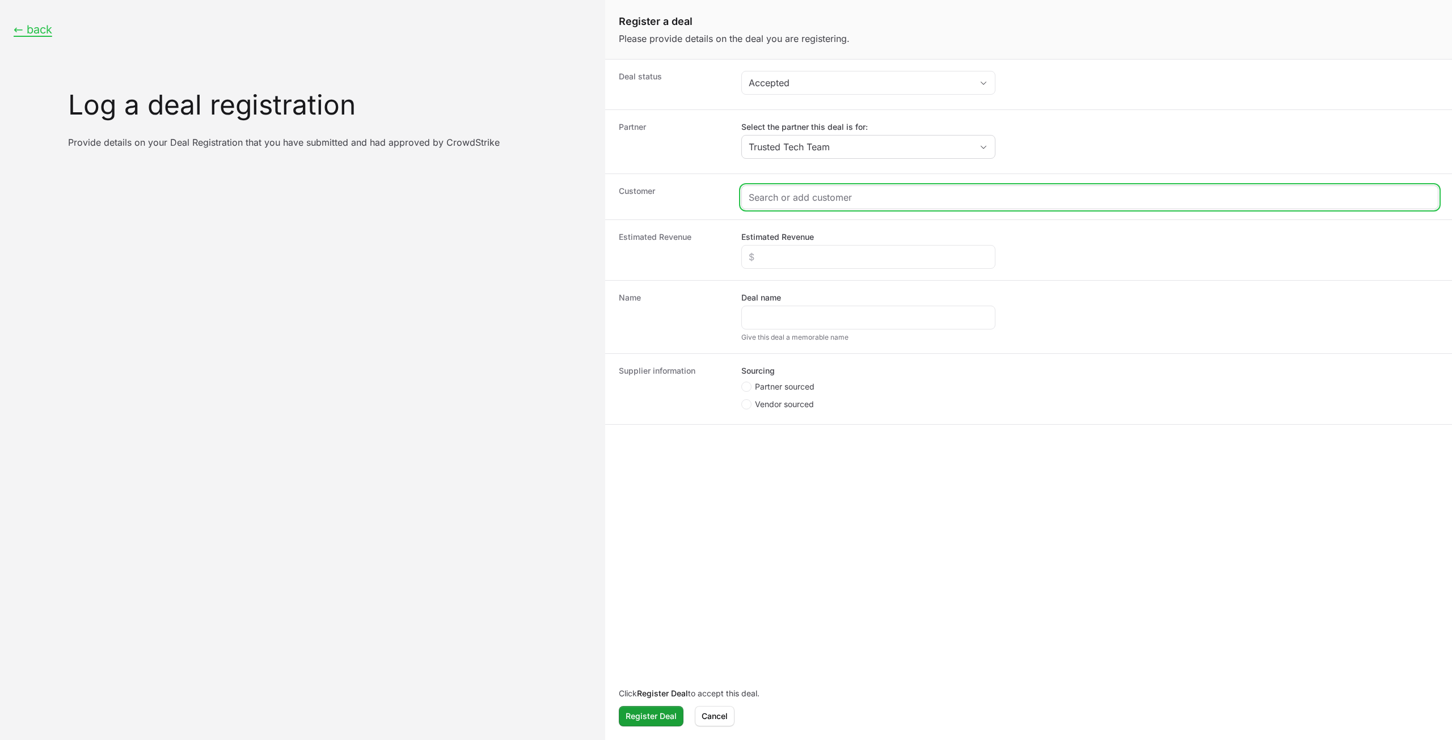
click at [823, 202] on input "Create activity form" at bounding box center [1089, 198] width 682 height 14
click at [824, 202] on input "Create activity form" at bounding box center [1089, 198] width 682 height 14
click at [827, 197] on input "Create activity form" at bounding box center [1089, 198] width 682 height 14
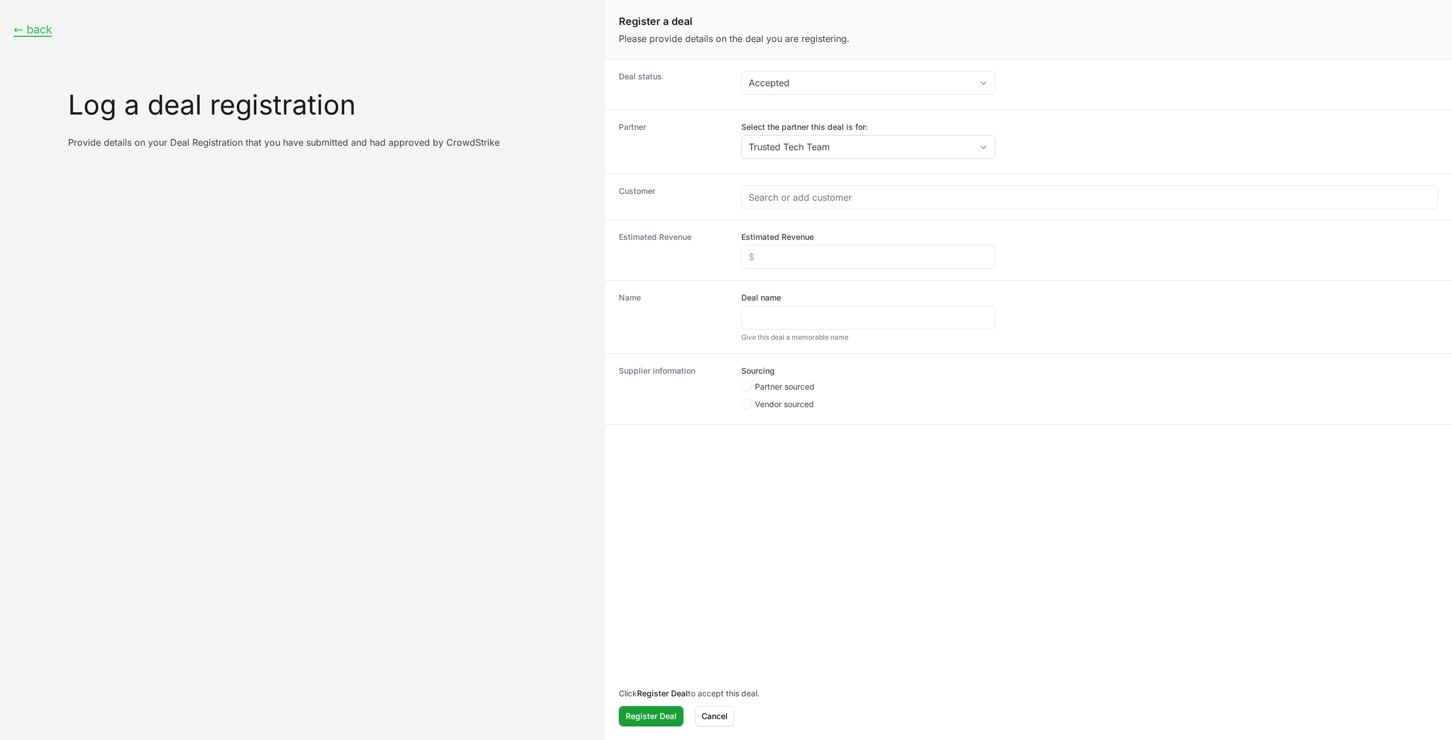
click at [960, 281] on div "Name Deal name Give this deal a memorable name" at bounding box center [1028, 316] width 847 height 73
click at [911, 214] on div "Customer" at bounding box center [1028, 197] width 847 height 46
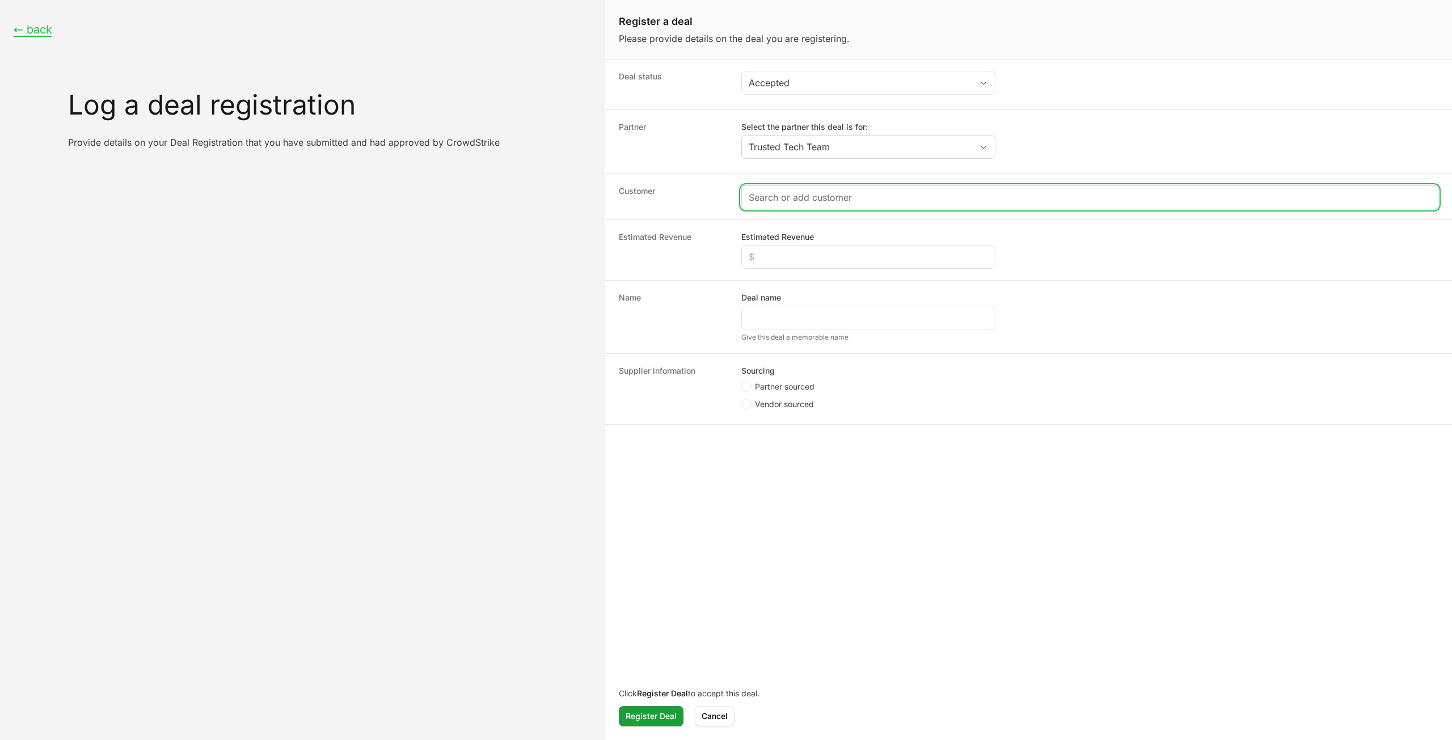
click at [911, 201] on input "Create activity form" at bounding box center [1089, 198] width 682 height 14
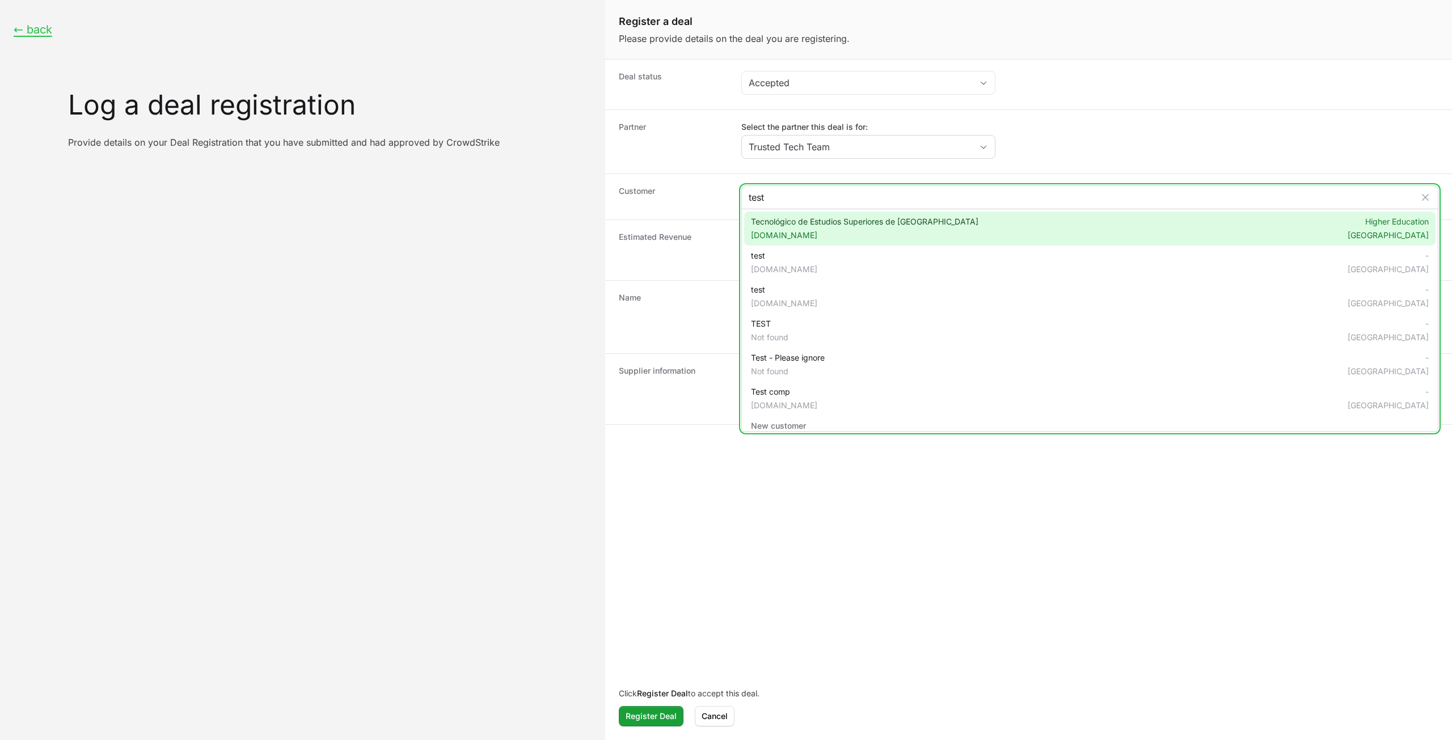
type input "test"
click at [870, 222] on span "Tecnológico de Estudios Superiores de Tianguistenco test.edomex.gob.mx" at bounding box center [864, 228] width 227 height 25
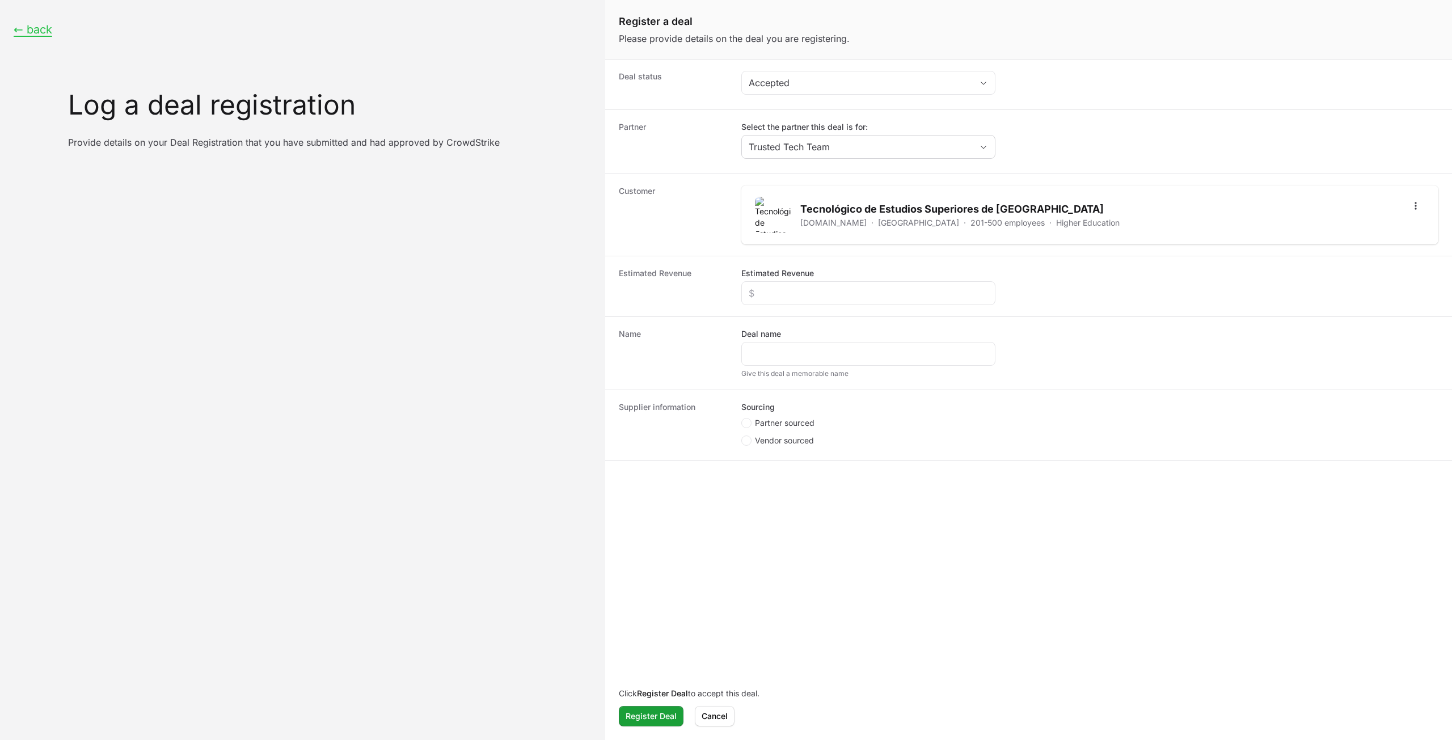
click at [821, 266] on div "Estimated Revenue Estimated Revenue" at bounding box center [1028, 286] width 847 height 61
click at [823, 286] on input "Estimated Revenue" at bounding box center [867, 293] width 239 height 14
type input "$324"
click at [816, 350] on input "Deal name" at bounding box center [867, 354] width 239 height 14
type input "fasd"
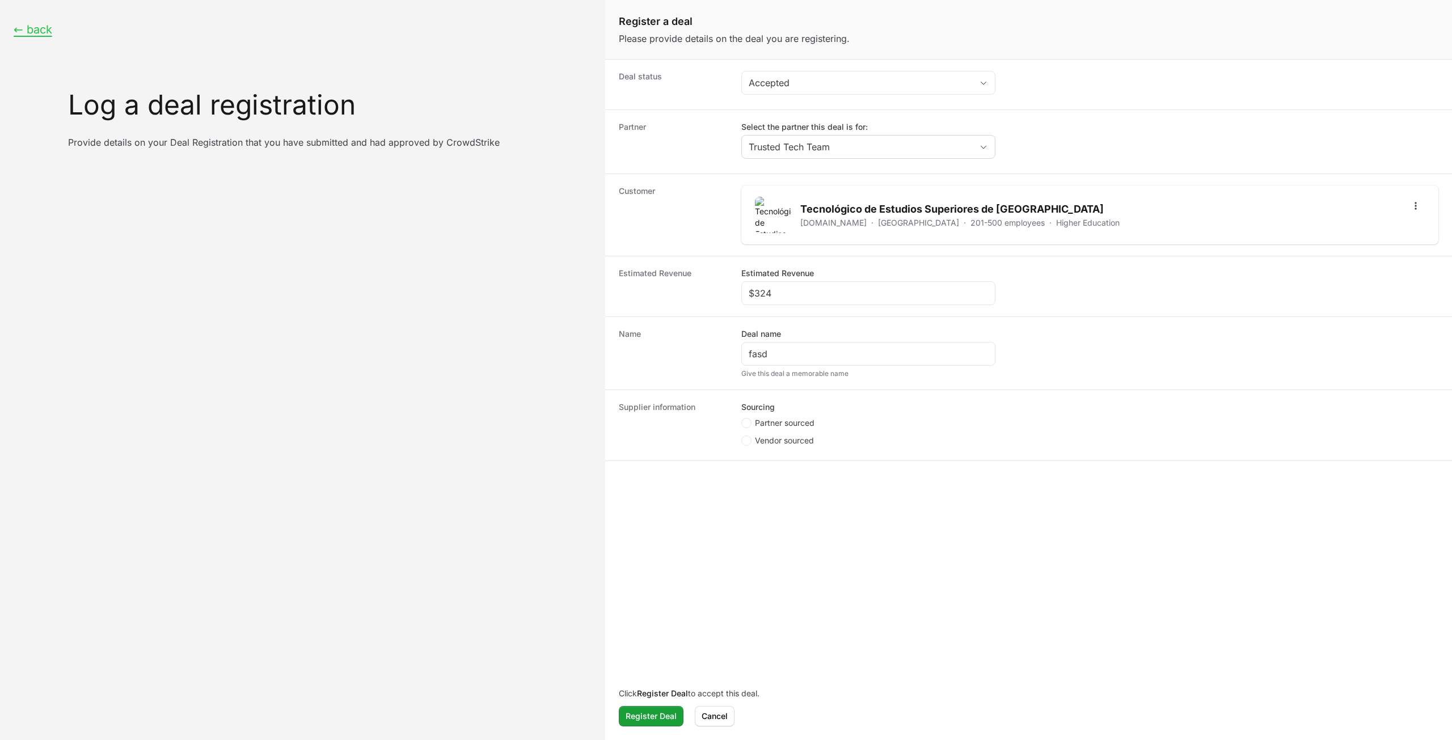
click at [773, 435] on span "Vendor sourced" at bounding box center [784, 440] width 59 height 11
click at [742, 435] on input "Vendor sourced" at bounding box center [741, 435] width 1 height 1
radio input "true"
click at [789, 469] on div "Crowdstrike Opportunity ID" at bounding box center [868, 476] width 254 height 37
click at [792, 477] on input "Crowdstrike Opportunity ID" at bounding box center [867, 484] width 239 height 14
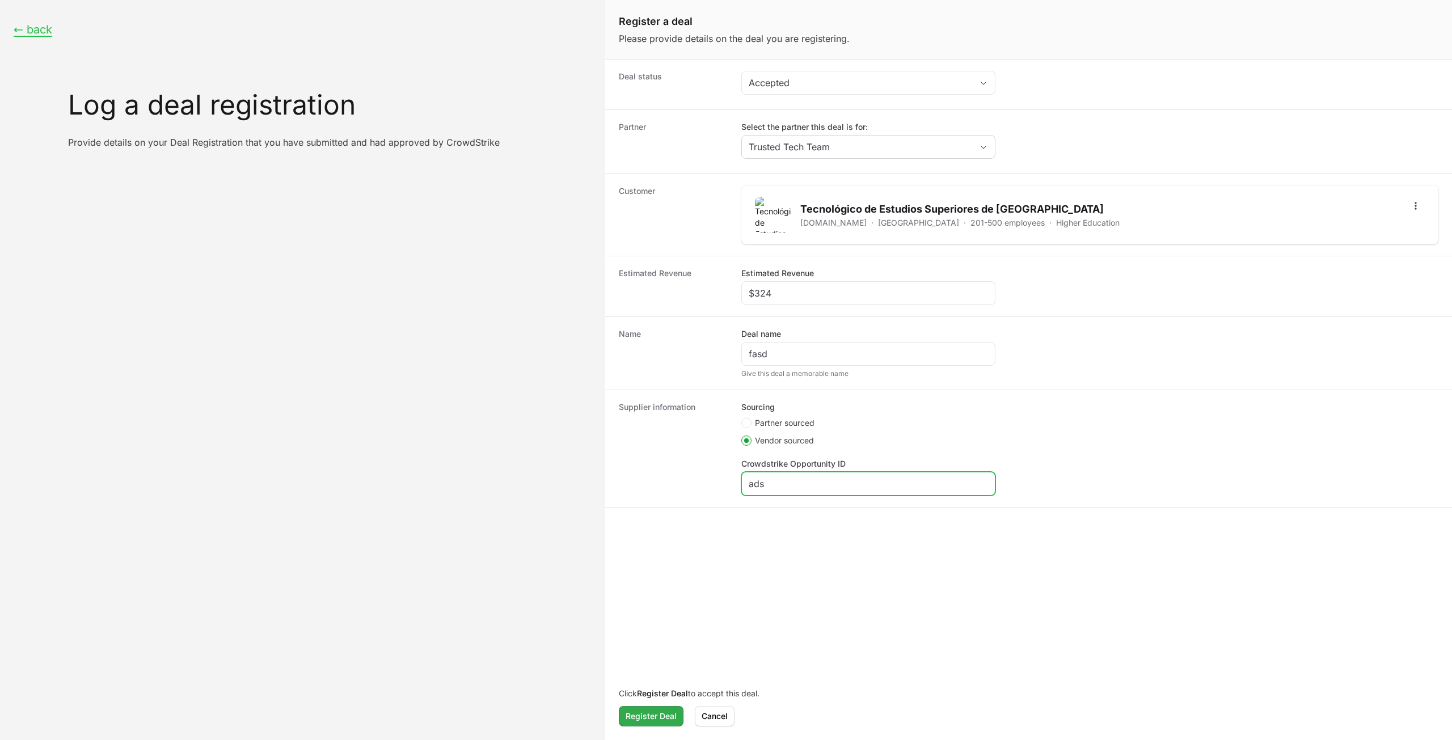
type input "ads"
click at [651, 720] on button "Register Deal Register Deal" at bounding box center [651, 716] width 65 height 20
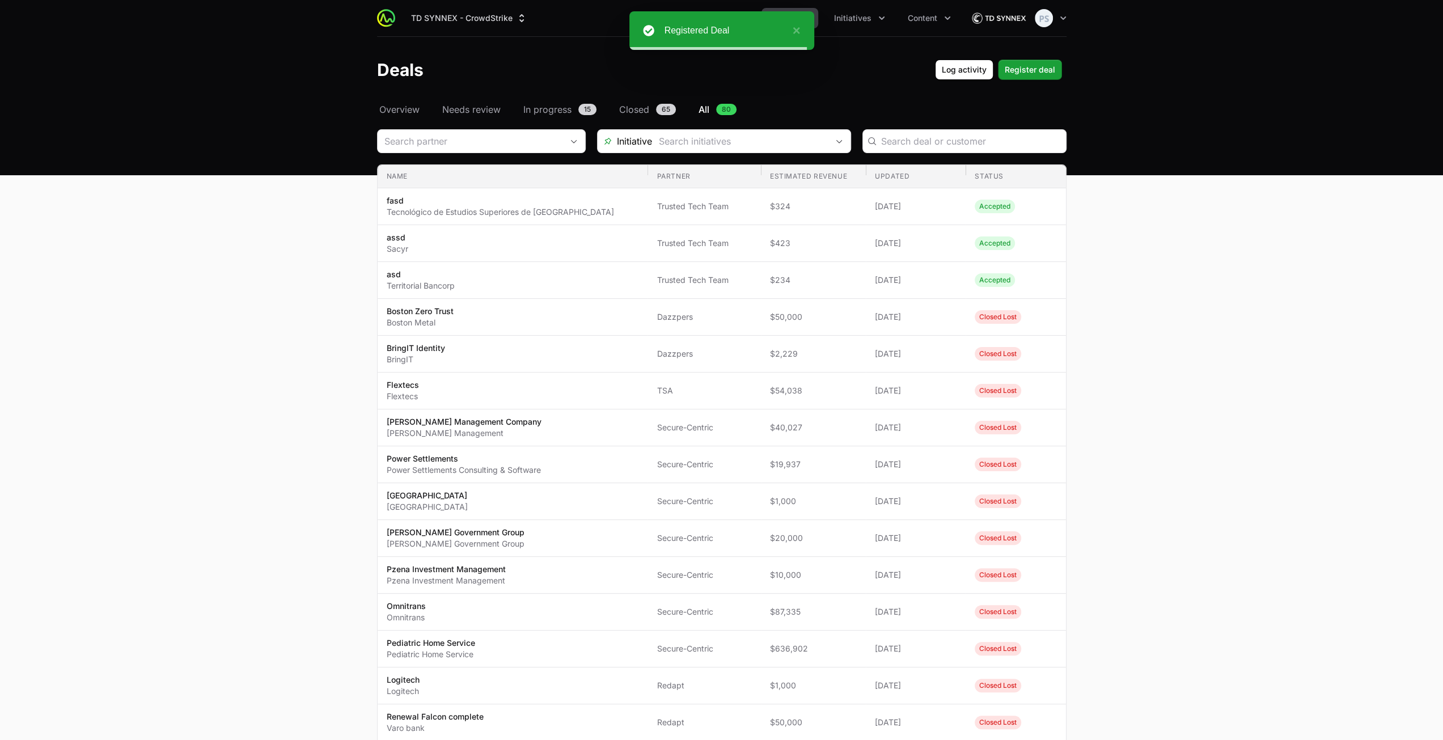
click at [1025, 82] on header "Deals Log activity Log activity Register deal Register deal" at bounding box center [721, 70] width 1443 height 66
click at [1127, 76] on header "Deals Log activity Log activity Register deal Register deal" at bounding box center [721, 70] width 1443 height 66
click at [1045, 70] on span "Register deal" at bounding box center [1030, 70] width 50 height 14
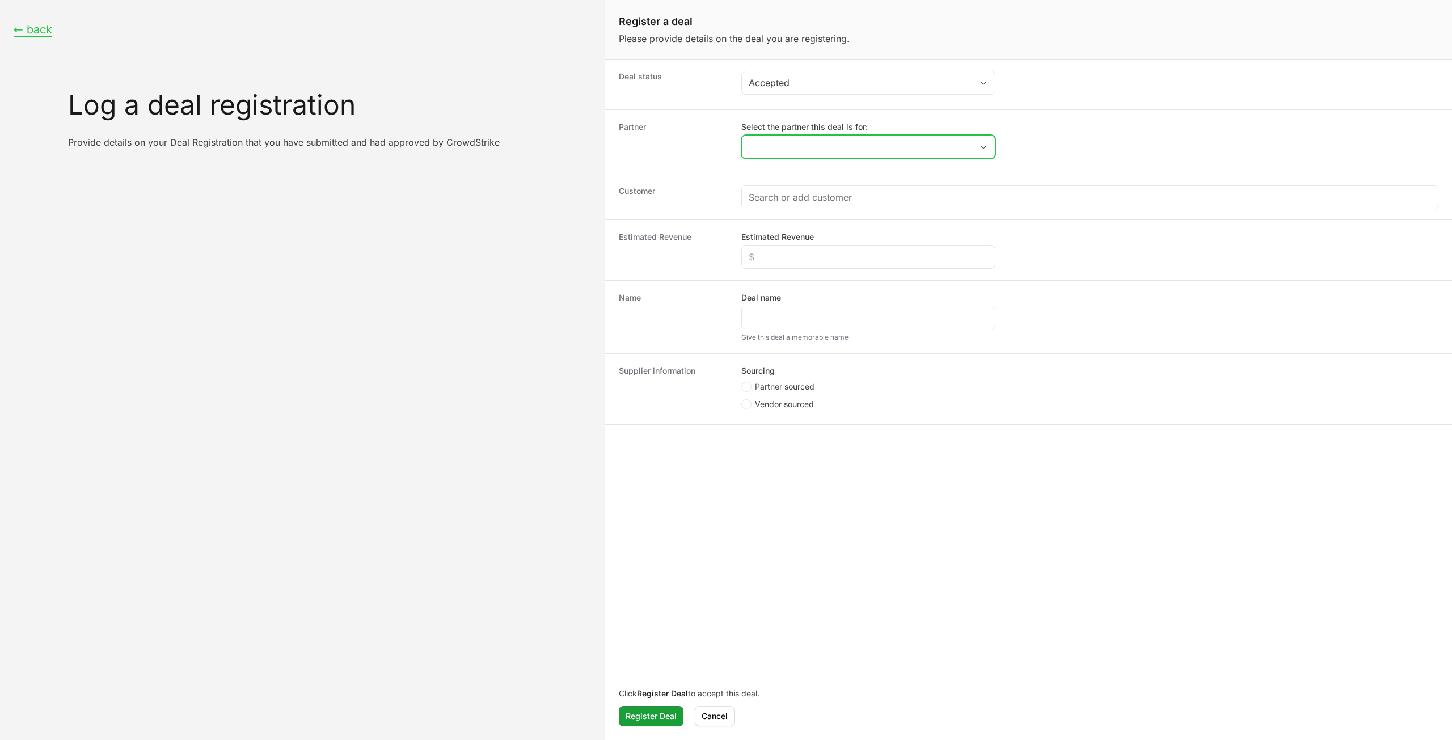
click at [862, 138] on input "Select the partner this deal is for:" at bounding box center [857, 147] width 230 height 23
click at [869, 229] on li "Trusted Tech Team" at bounding box center [868, 233] width 252 height 20
type input "Trusted Tech Team"
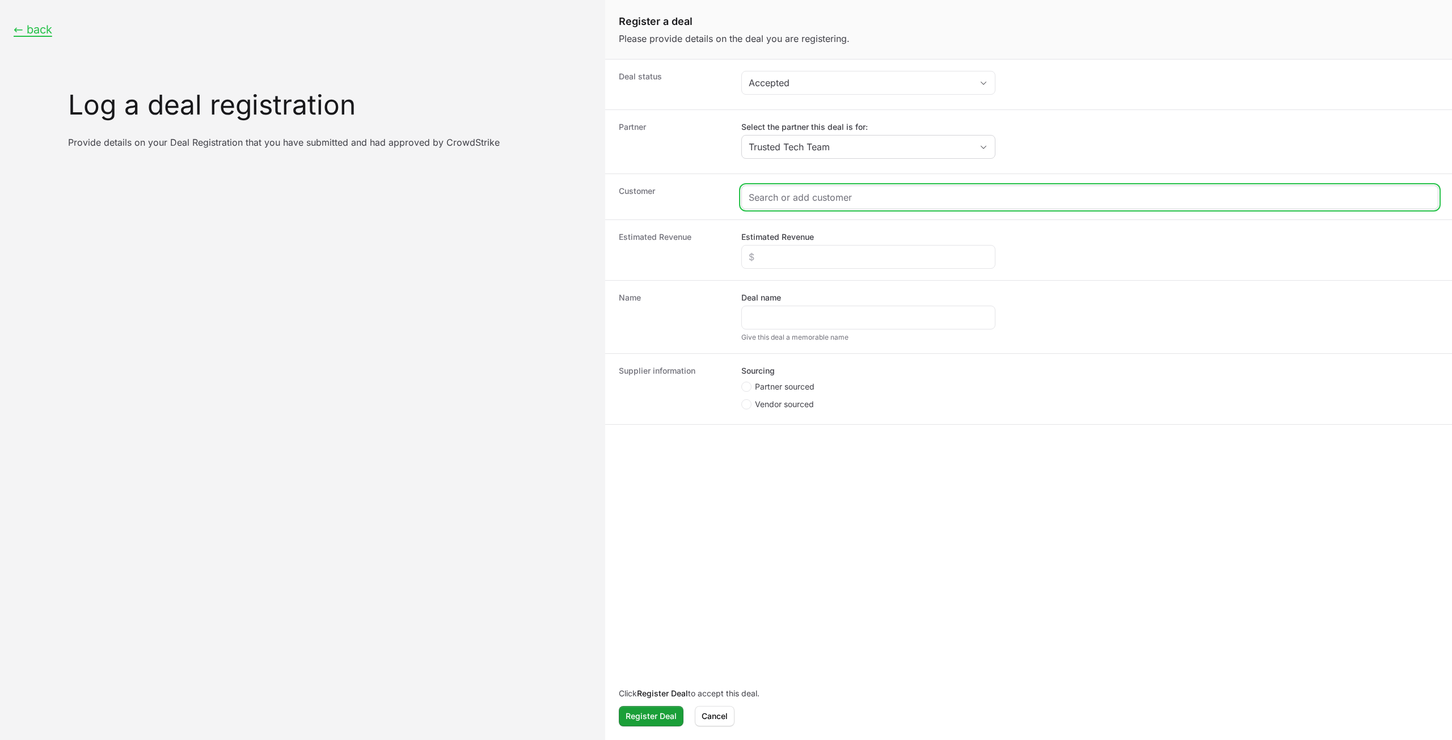
click at [822, 198] on input "Create activity form" at bounding box center [1089, 198] width 682 height 14
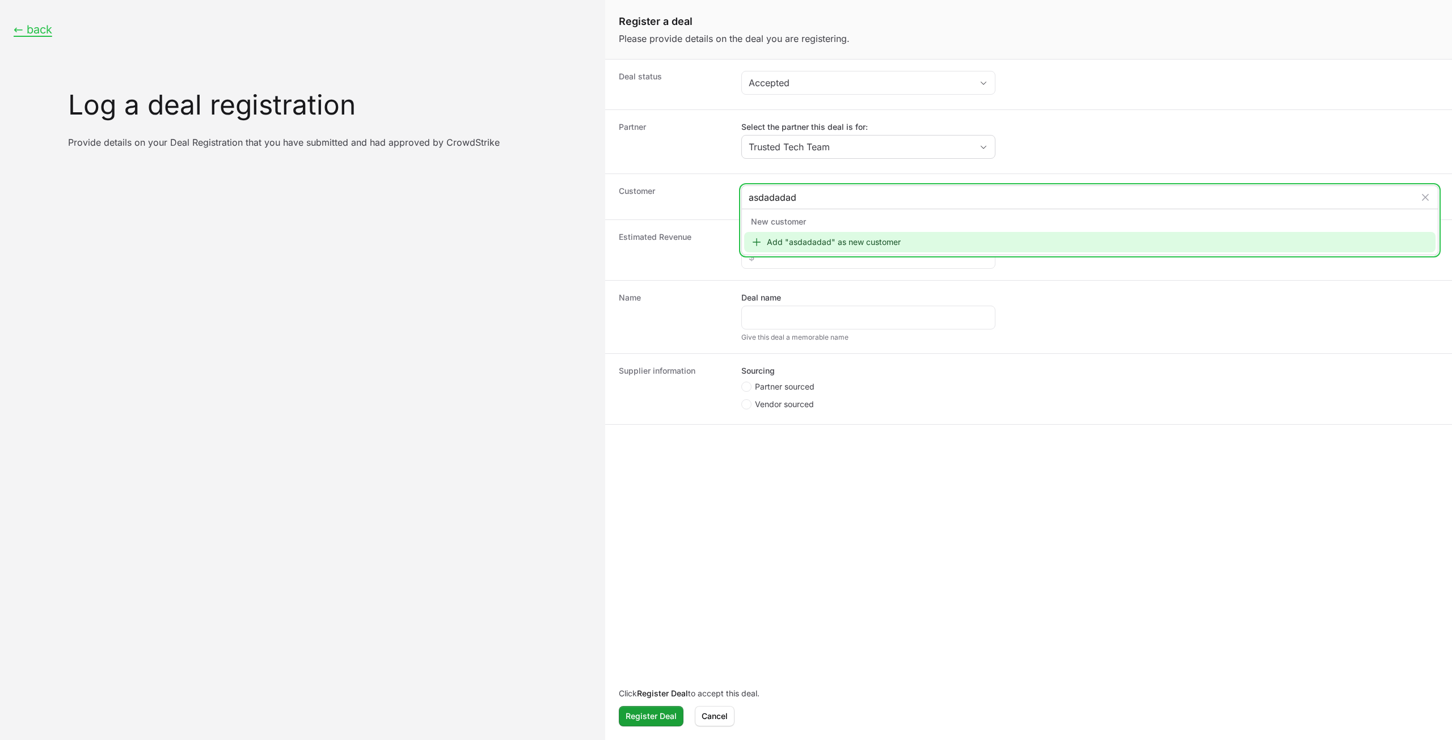
type input "asdadadad"
click at [836, 239] on div "Add "asdadadad" as new customer" at bounding box center [1089, 242] width 691 height 20
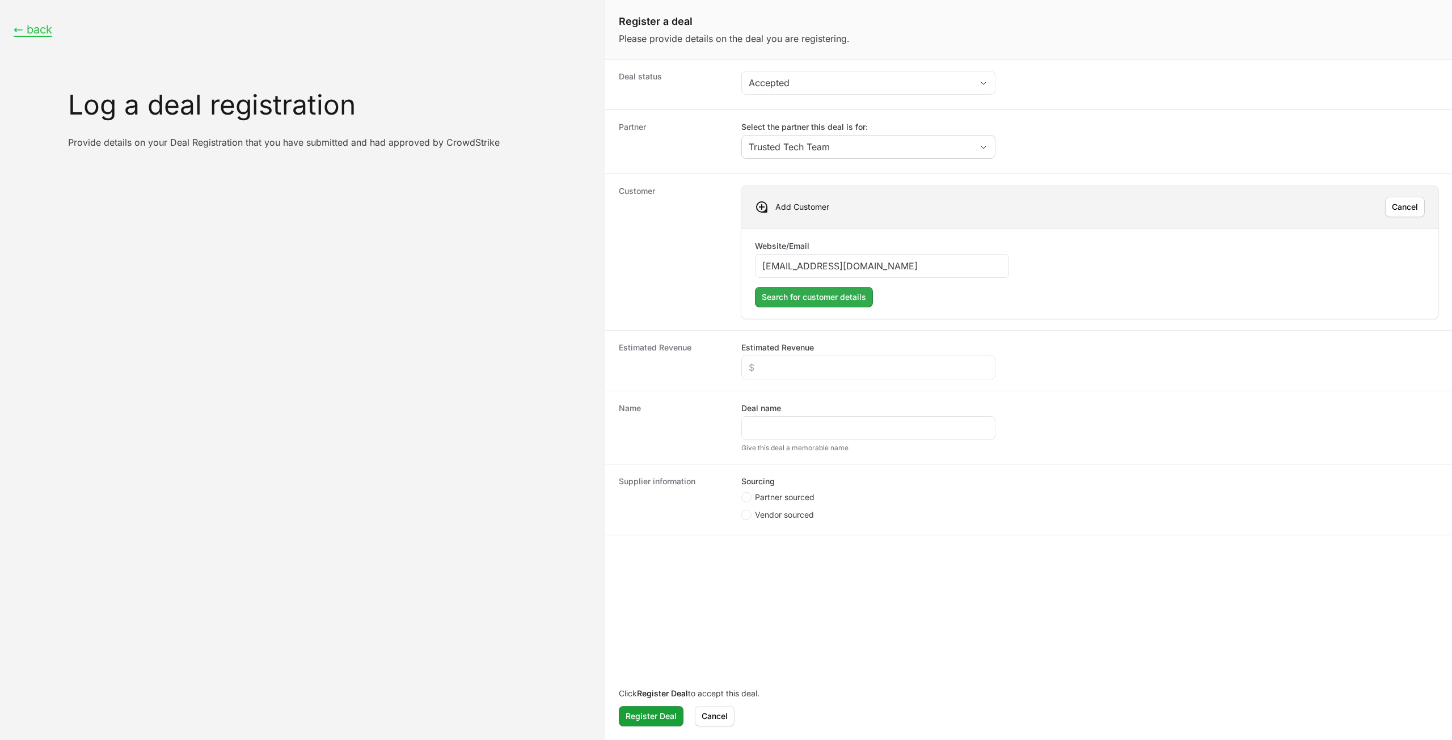
type input "sadasddsadada@asddas.com"
click at [827, 295] on span "Search for customer details" at bounding box center [813, 297] width 104 height 14
